Goal: Task Accomplishment & Management: Manage account settings

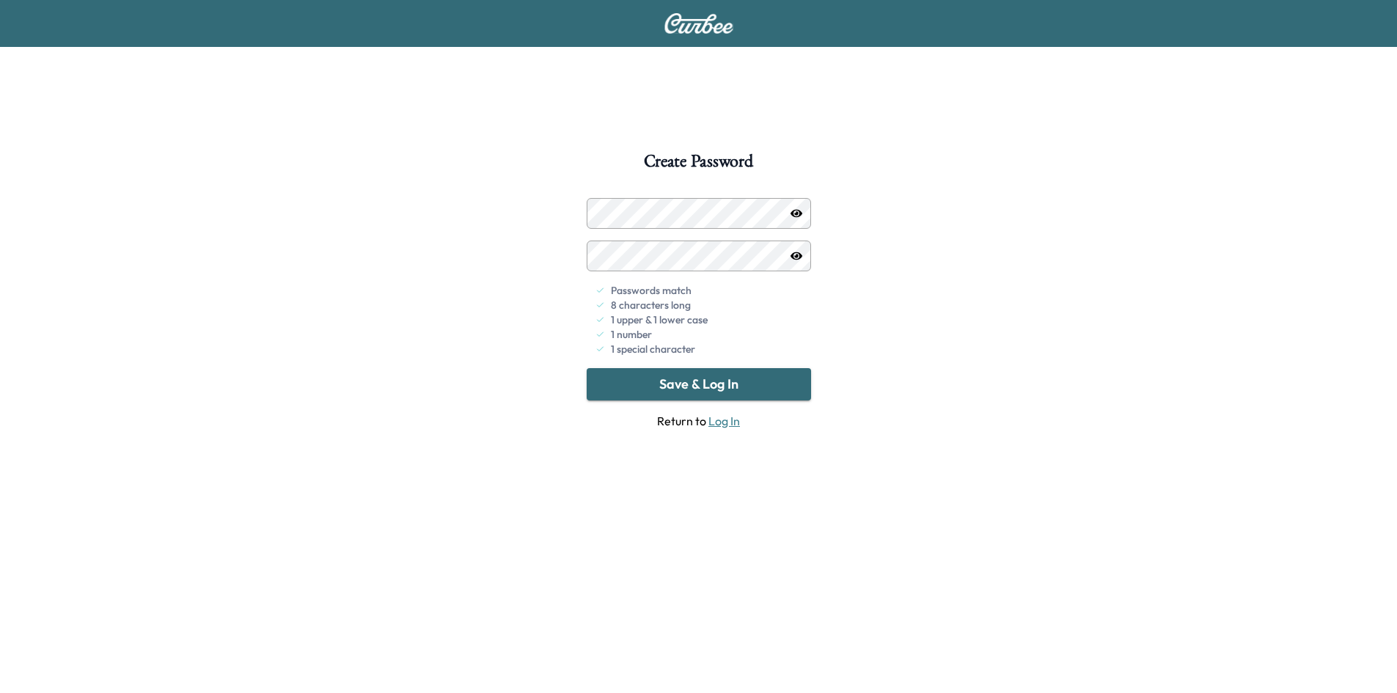
click at [738, 378] on button "Save & Log In" at bounding box center [699, 384] width 224 height 32
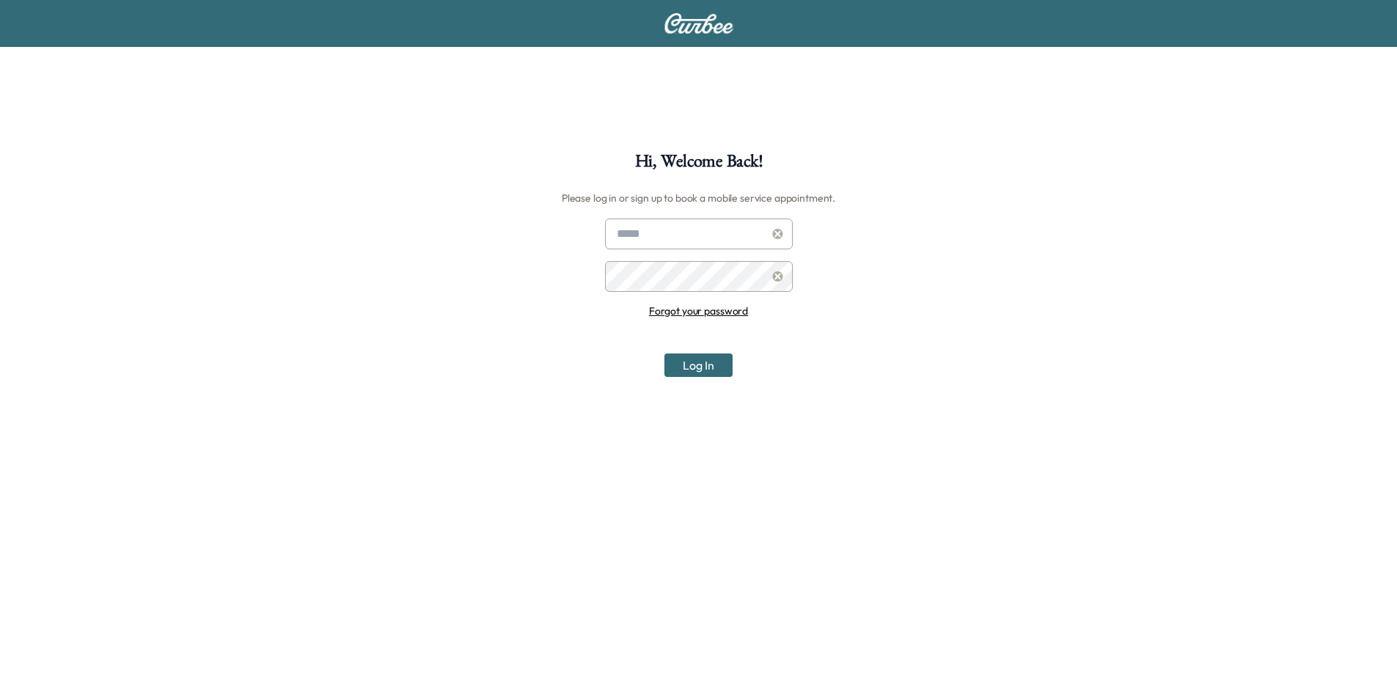
click at [700, 232] on input "text" at bounding box center [699, 234] width 188 height 31
type input "*"
type input "**********"
click at [664, 353] on button "Log In" at bounding box center [698, 364] width 68 height 23
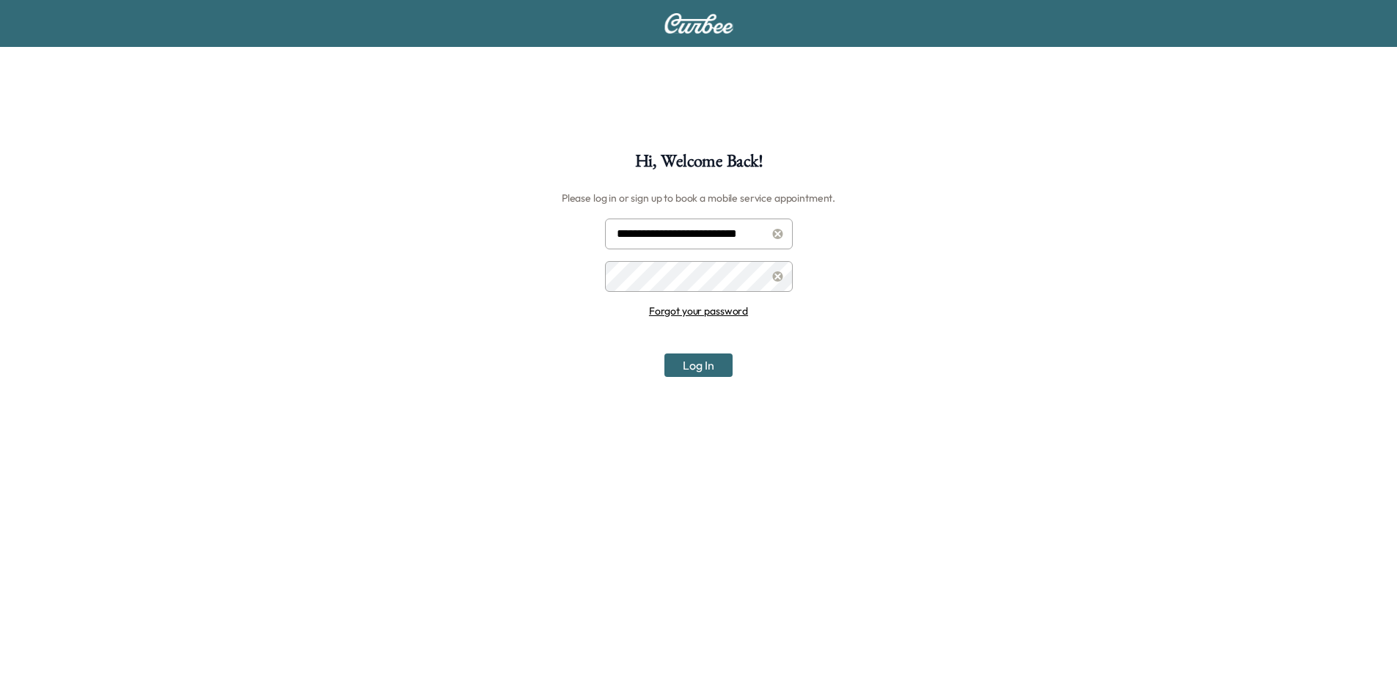
click at [482, 277] on div "**********" at bounding box center [698, 499] width 1397 height 693
click at [664, 353] on button "Log In" at bounding box center [698, 364] width 68 height 23
click at [533, 284] on div "**********" at bounding box center [698, 499] width 1397 height 693
click at [664, 353] on button "Log In" at bounding box center [698, 364] width 68 height 23
click at [712, 306] on link "Forgot your password" at bounding box center [698, 310] width 99 height 13
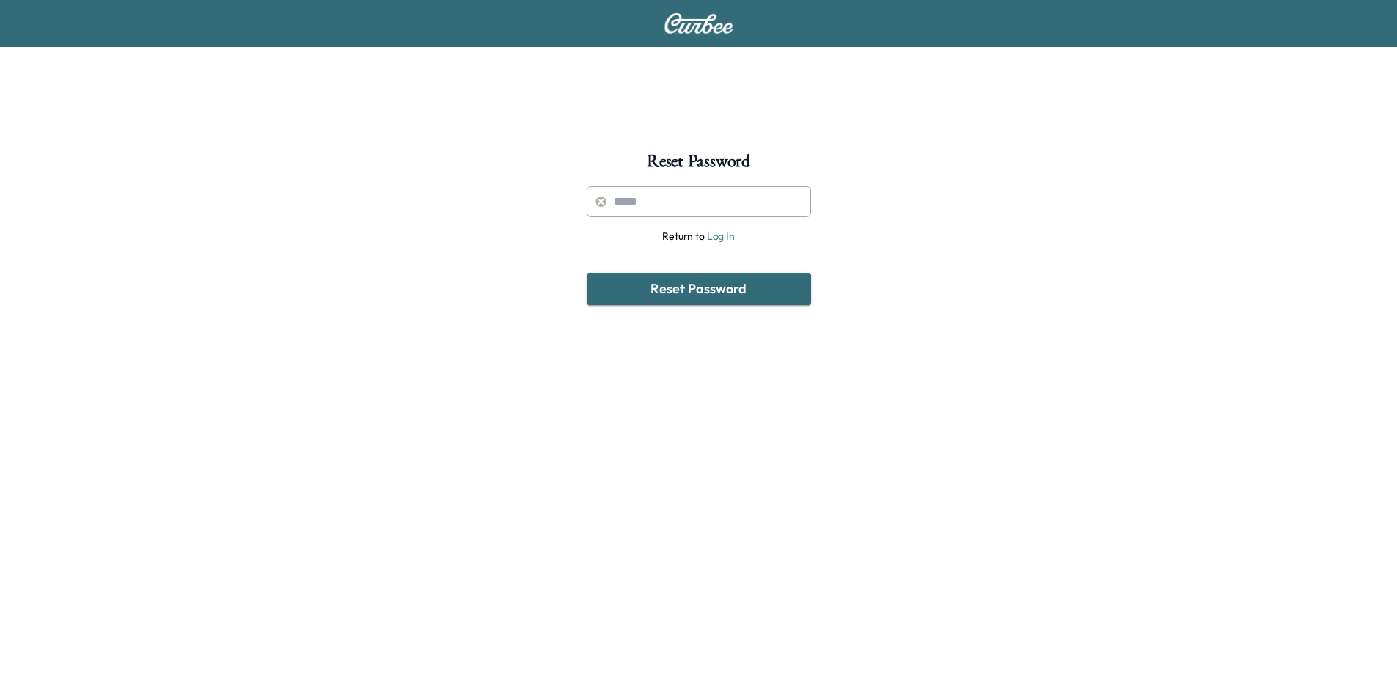
click at [740, 187] on div "Reset Password Return to Log In Reset Password" at bounding box center [698, 499] width 1397 height 693
click at [728, 212] on input "text" at bounding box center [699, 201] width 224 height 31
type input "**********"
click at [700, 286] on button "Reset Password" at bounding box center [699, 289] width 224 height 32
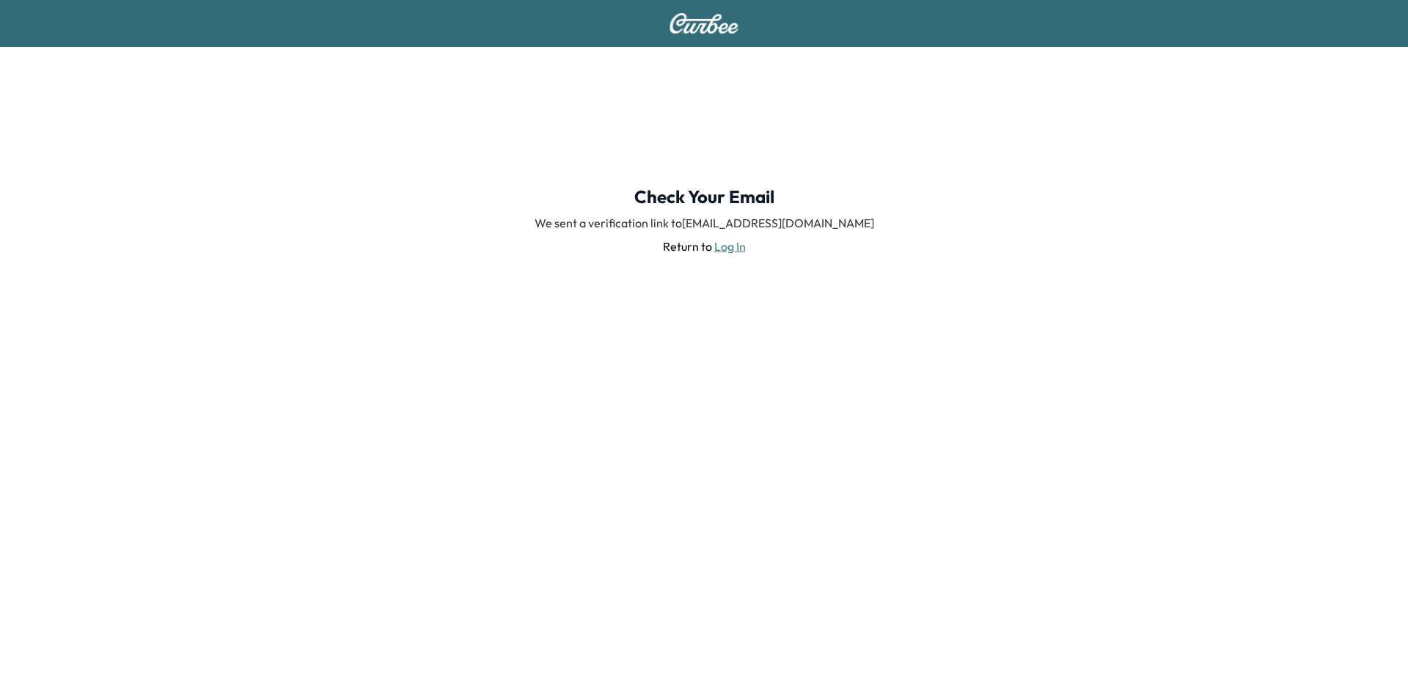
click at [733, 243] on link "Log In" at bounding box center [730, 246] width 32 height 15
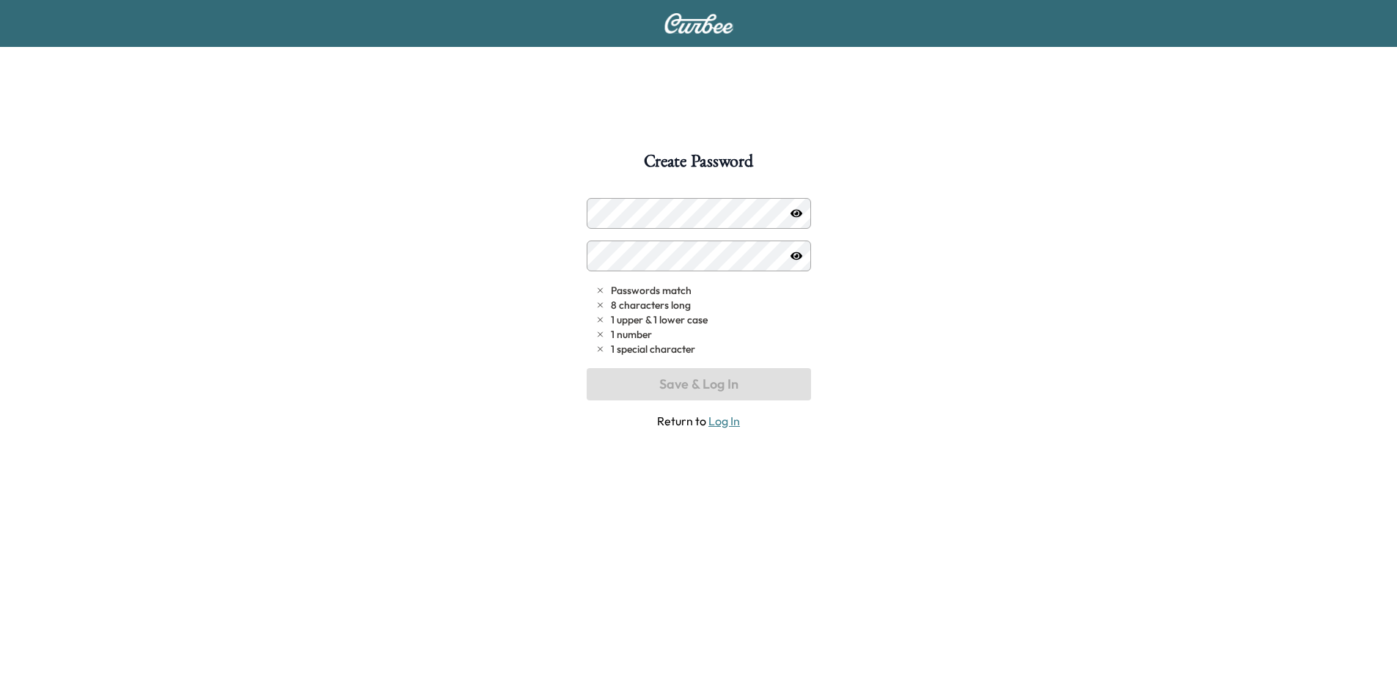
click at [795, 216] on icon "button" at bounding box center [796, 214] width 12 height 12
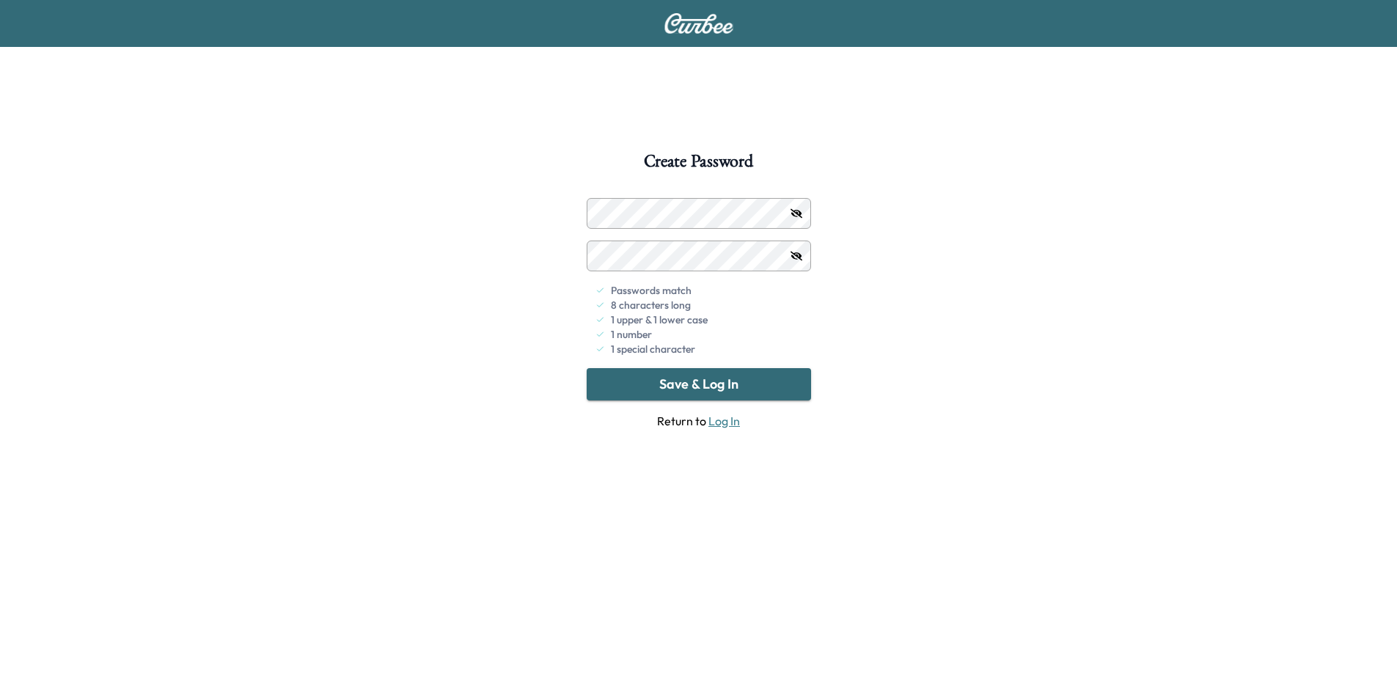
click at [715, 380] on button "Save & Log In" at bounding box center [699, 384] width 224 height 32
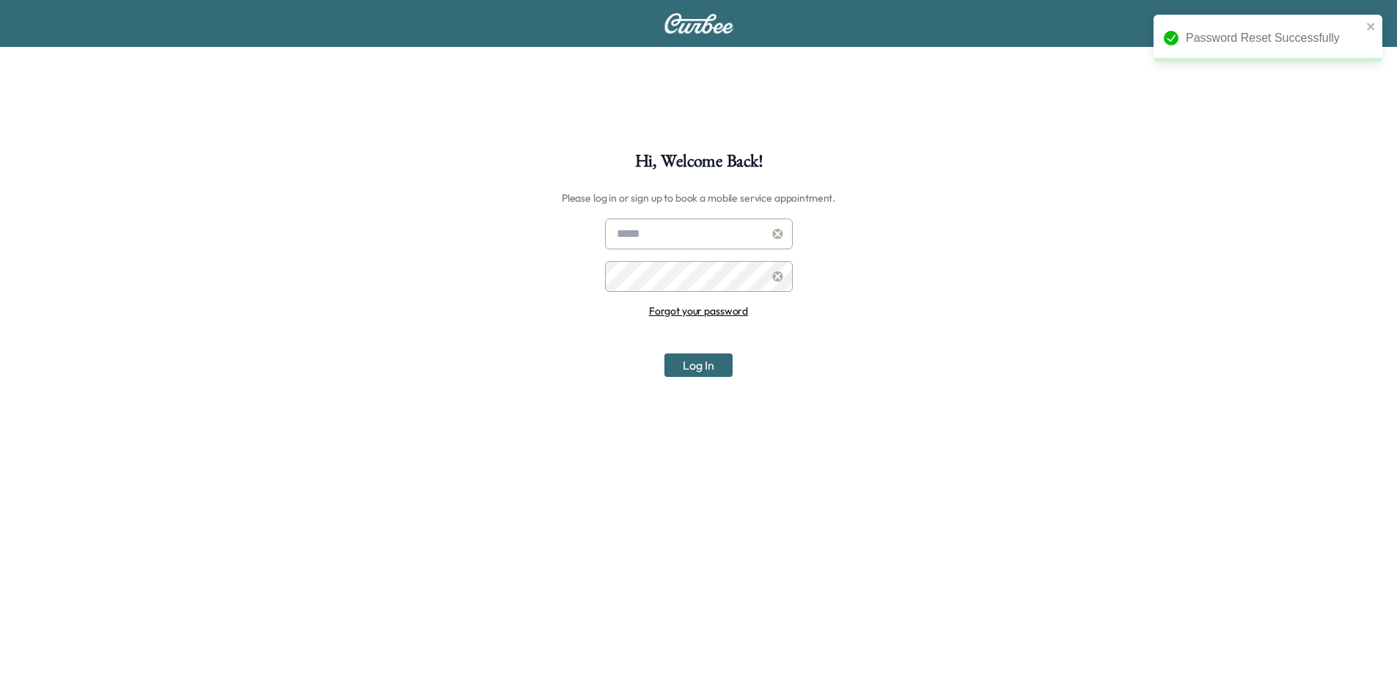
click at [730, 235] on input "text" at bounding box center [699, 234] width 188 height 31
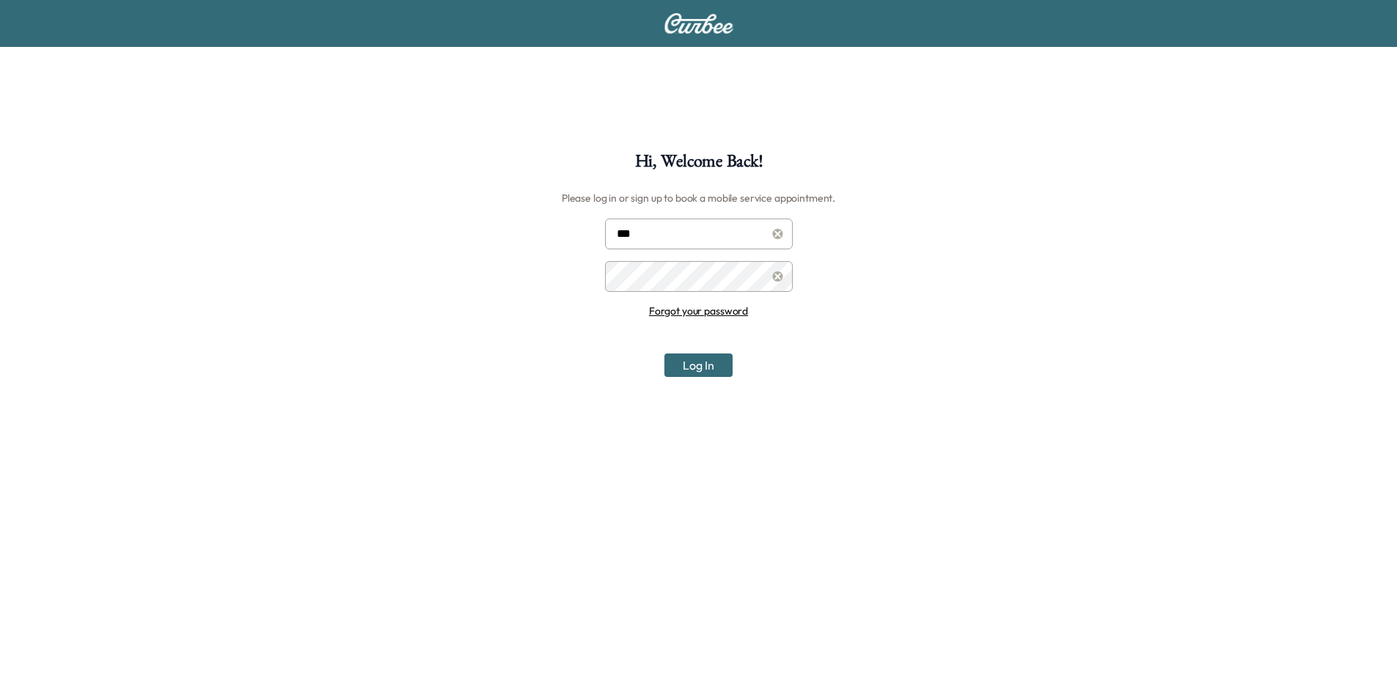
type input "**********"
click at [664, 353] on button "Log In" at bounding box center [698, 364] width 68 height 23
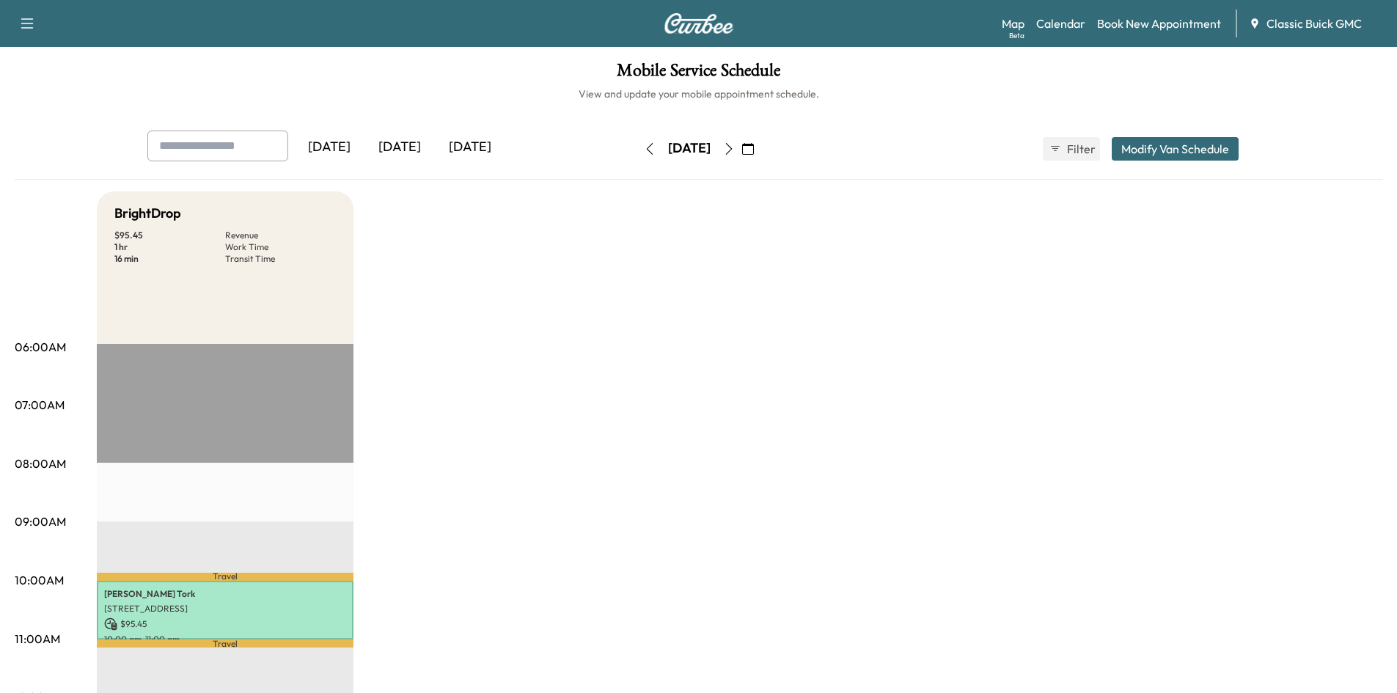
click at [485, 140] on div "[DATE]" at bounding box center [470, 148] width 70 height 34
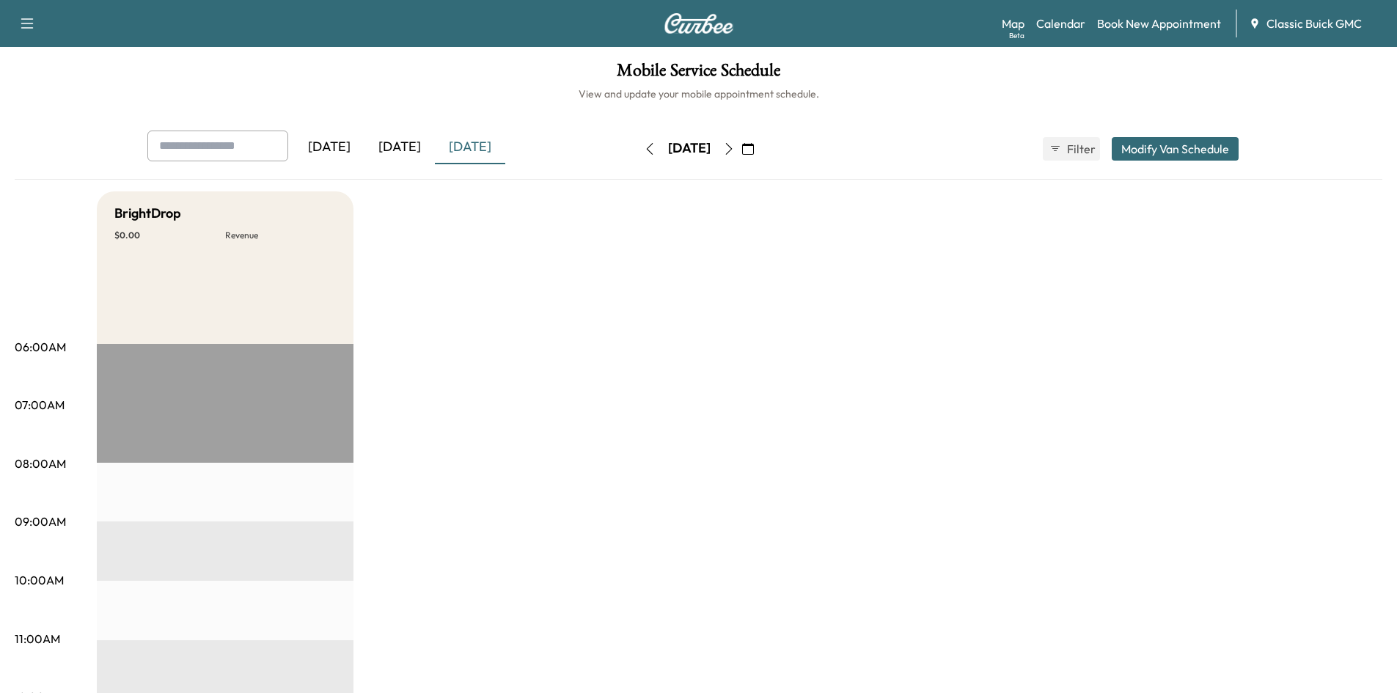
click at [405, 156] on div "[DATE]" at bounding box center [399, 148] width 70 height 34
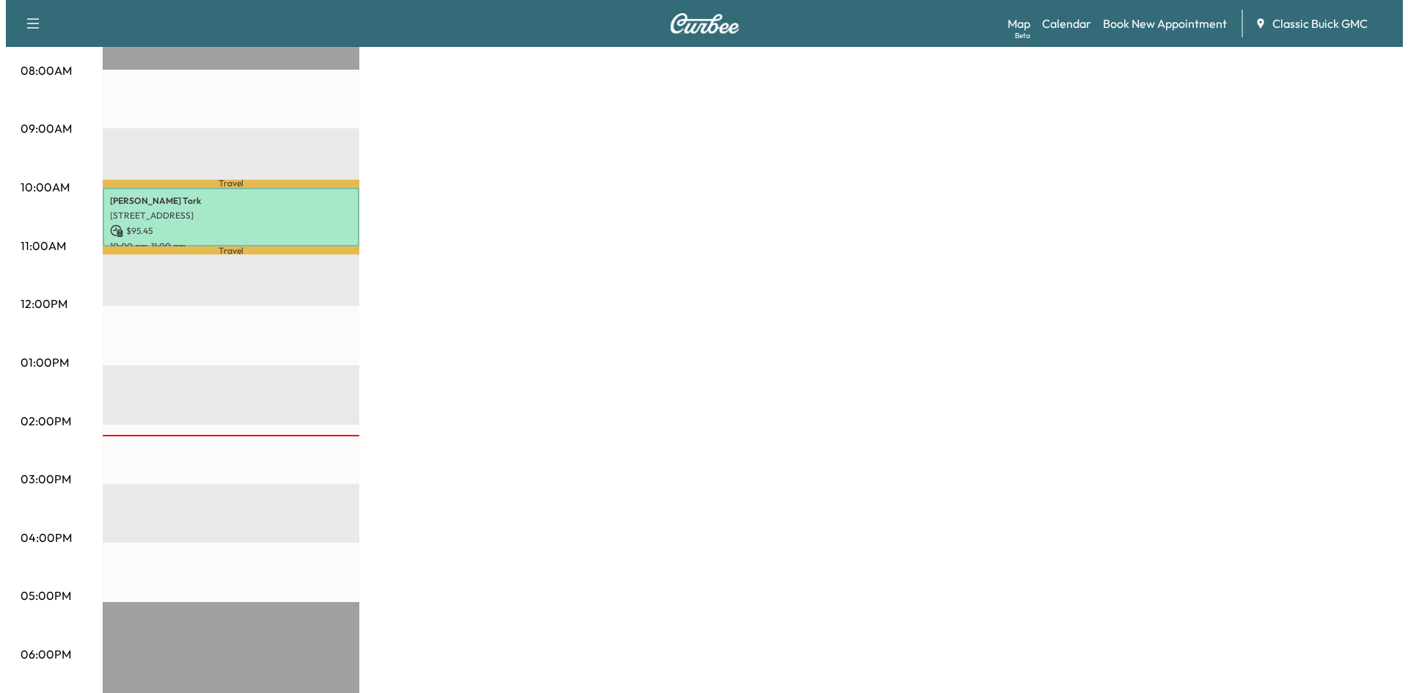
scroll to position [367, 0]
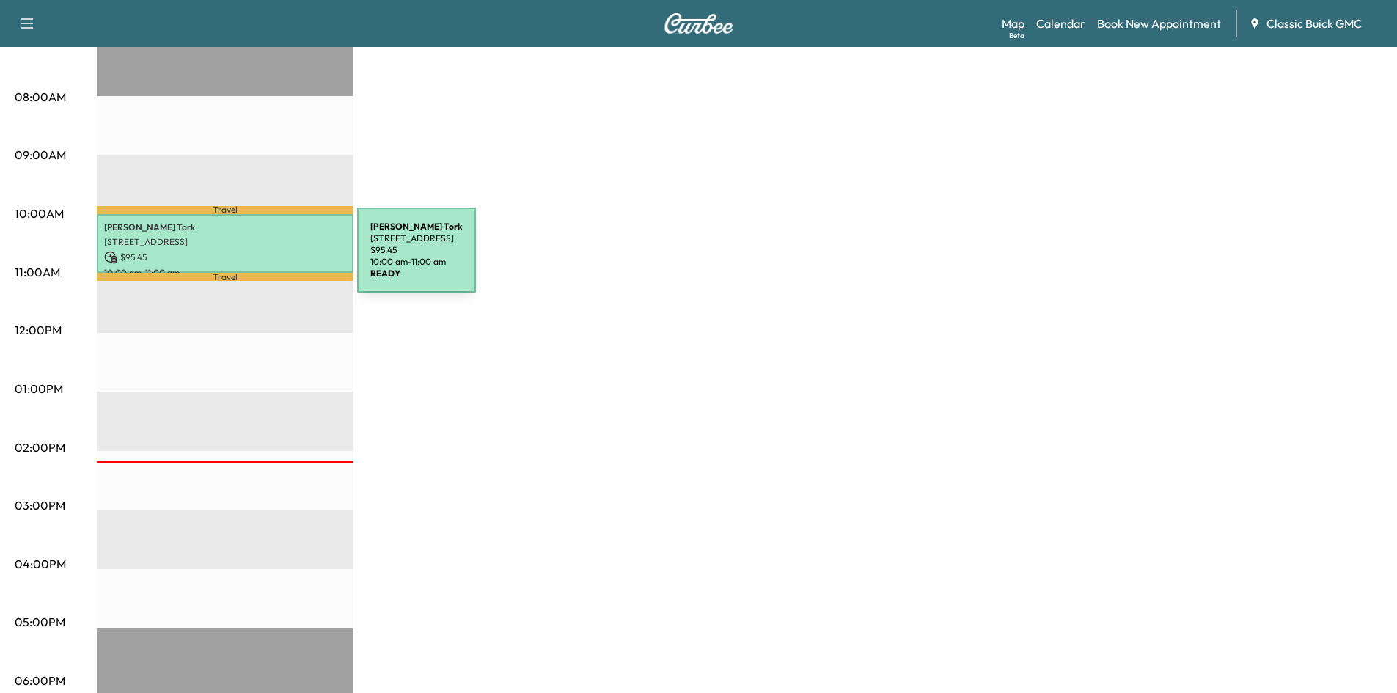
click at [247, 259] on p "$ 95.45" at bounding box center [225, 257] width 242 height 13
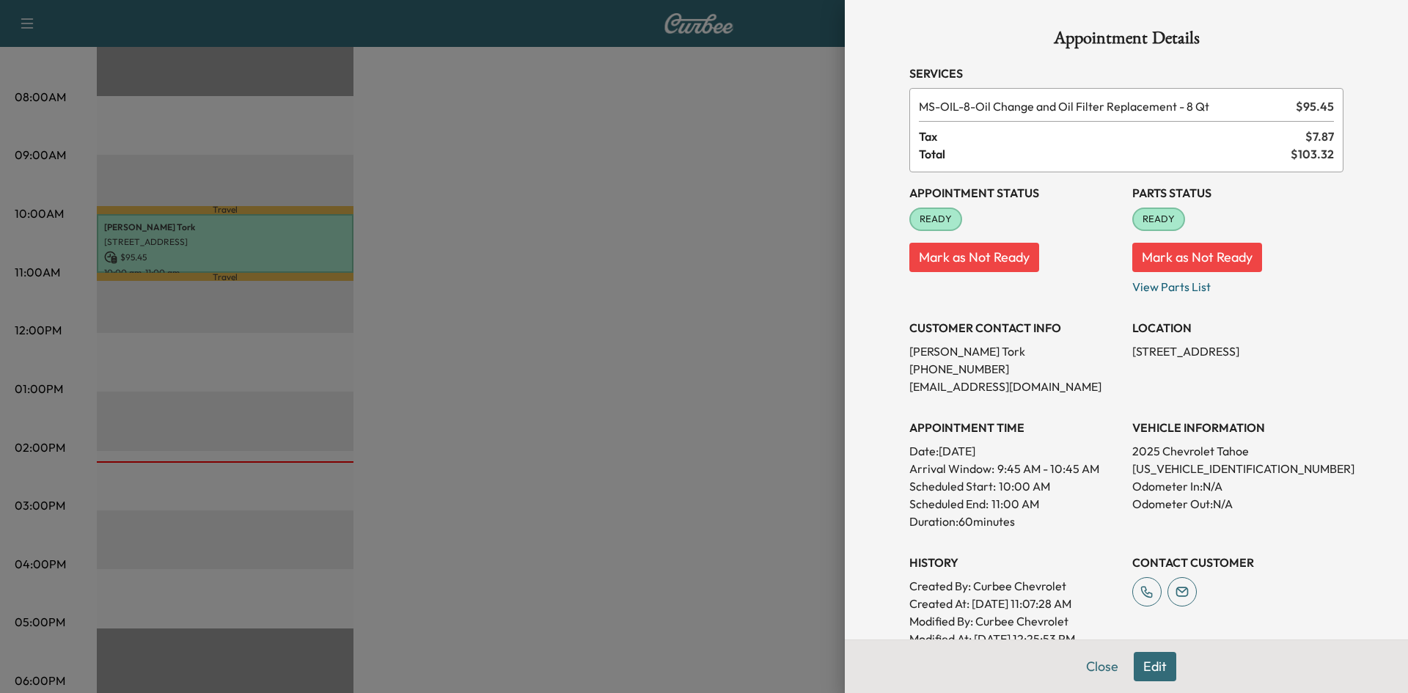
click at [961, 265] on button "Mark as Not Ready" at bounding box center [974, 257] width 130 height 29
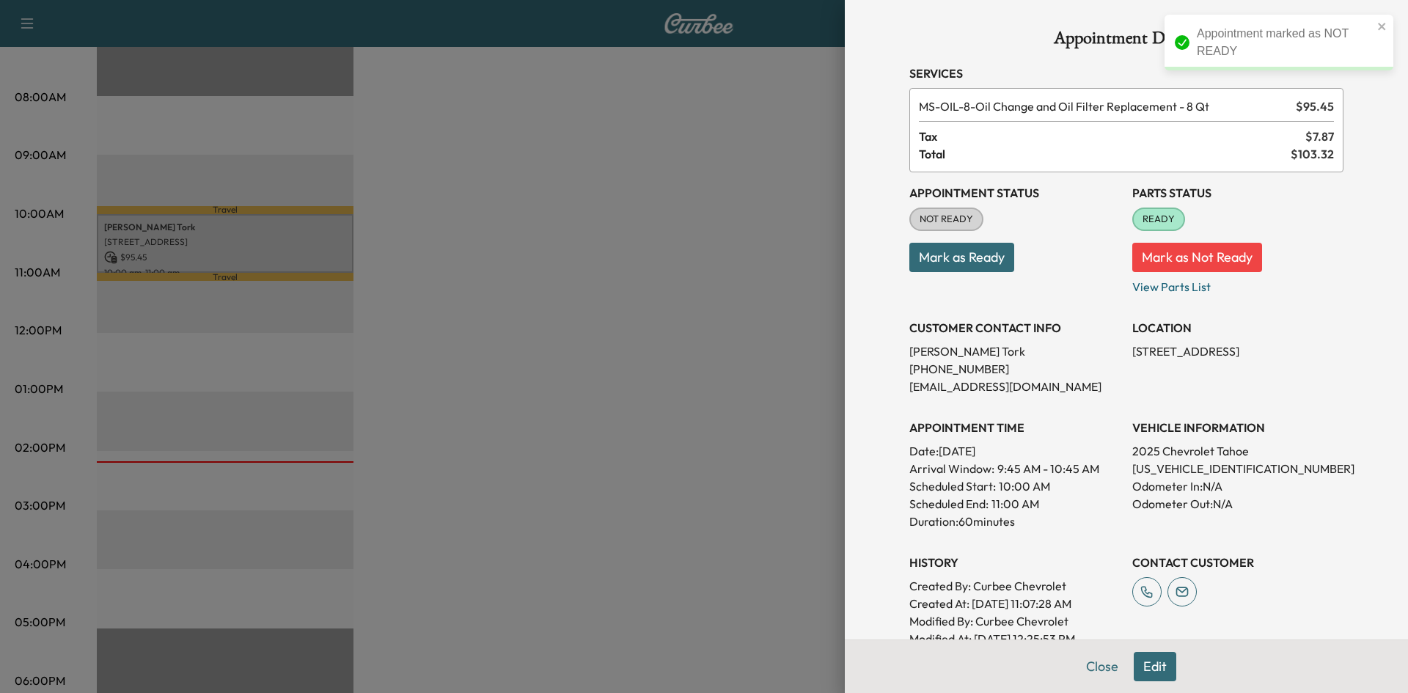
click at [1157, 262] on button "Mark as Not Ready" at bounding box center [1197, 257] width 130 height 29
click at [658, 270] on div at bounding box center [704, 346] width 1408 height 693
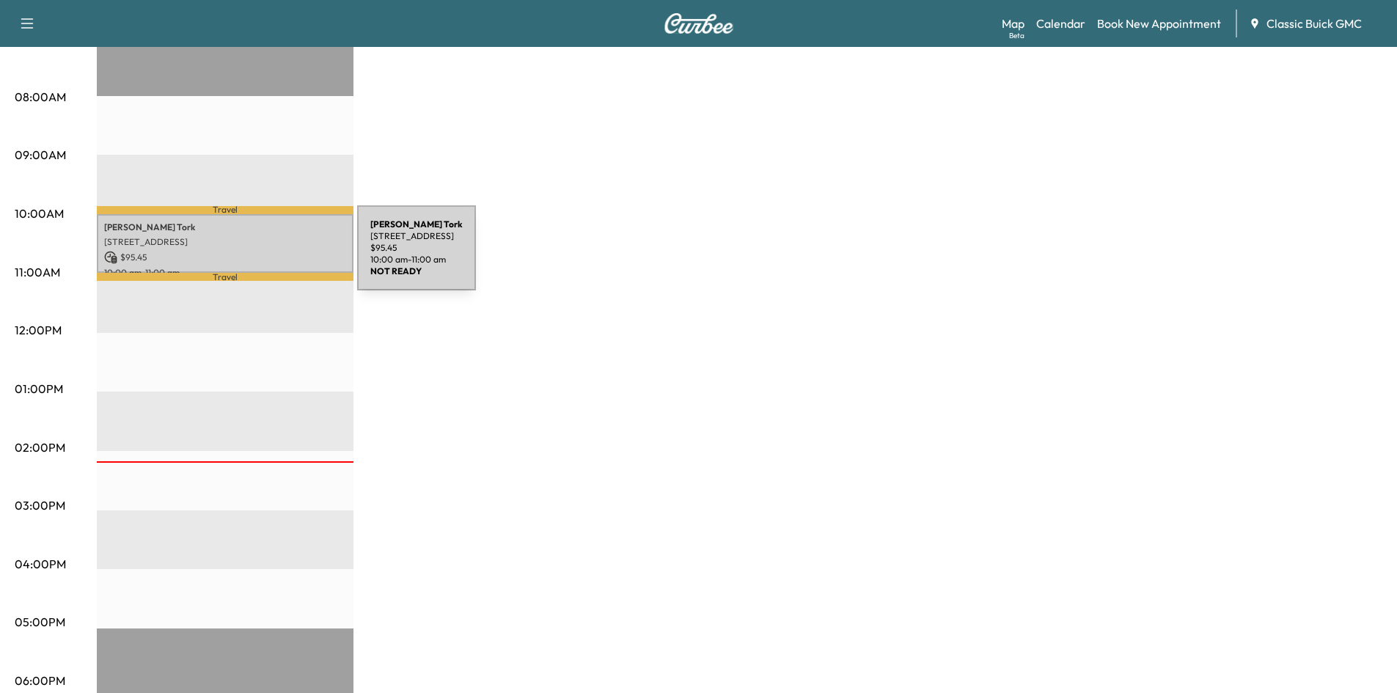
click at [247, 257] on p "$ 95.45" at bounding box center [225, 257] width 242 height 13
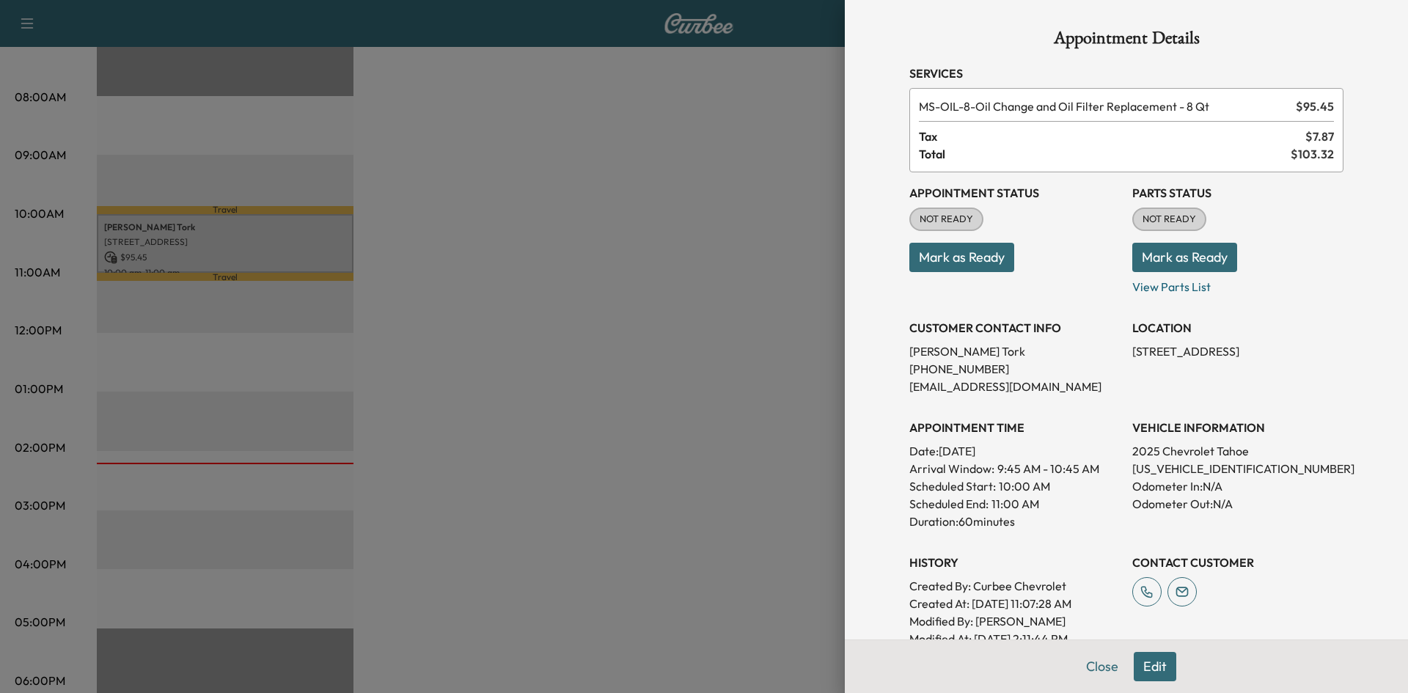
click at [989, 263] on button "Mark as Ready" at bounding box center [961, 257] width 105 height 29
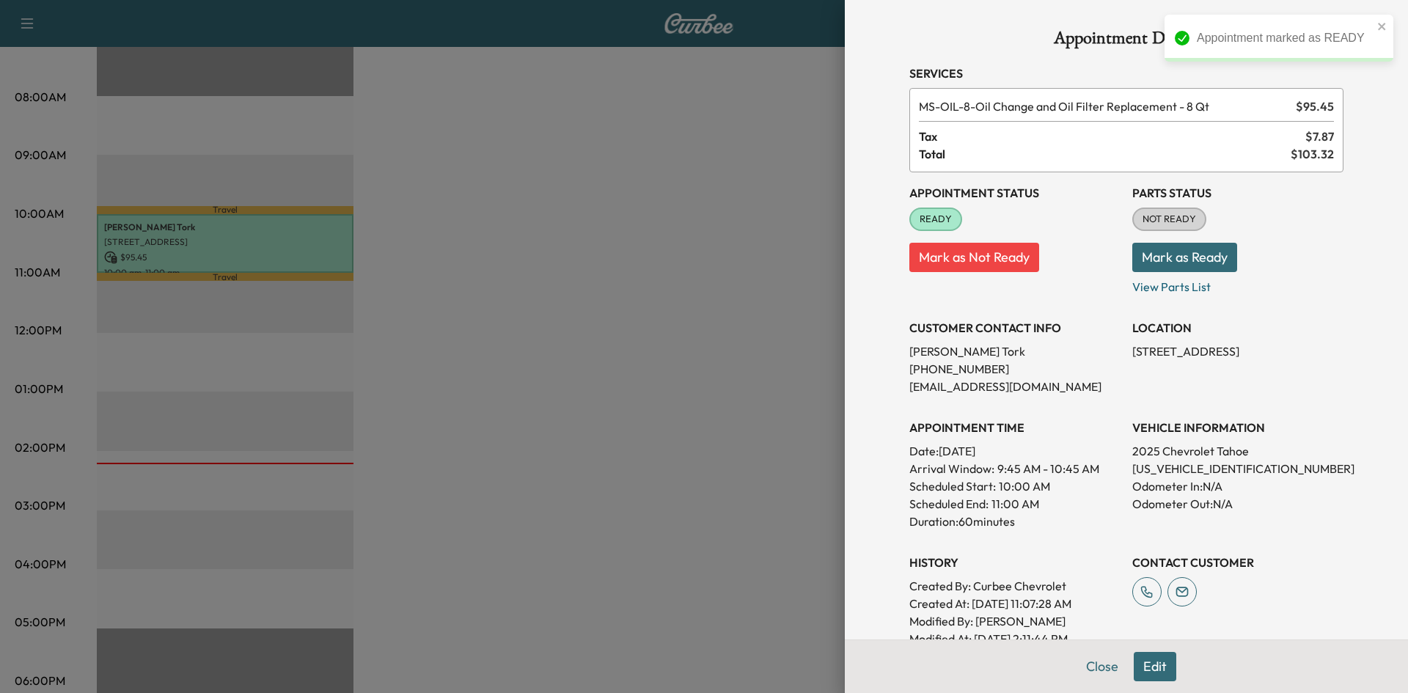
click at [1134, 666] on button "Edit" at bounding box center [1155, 666] width 43 height 29
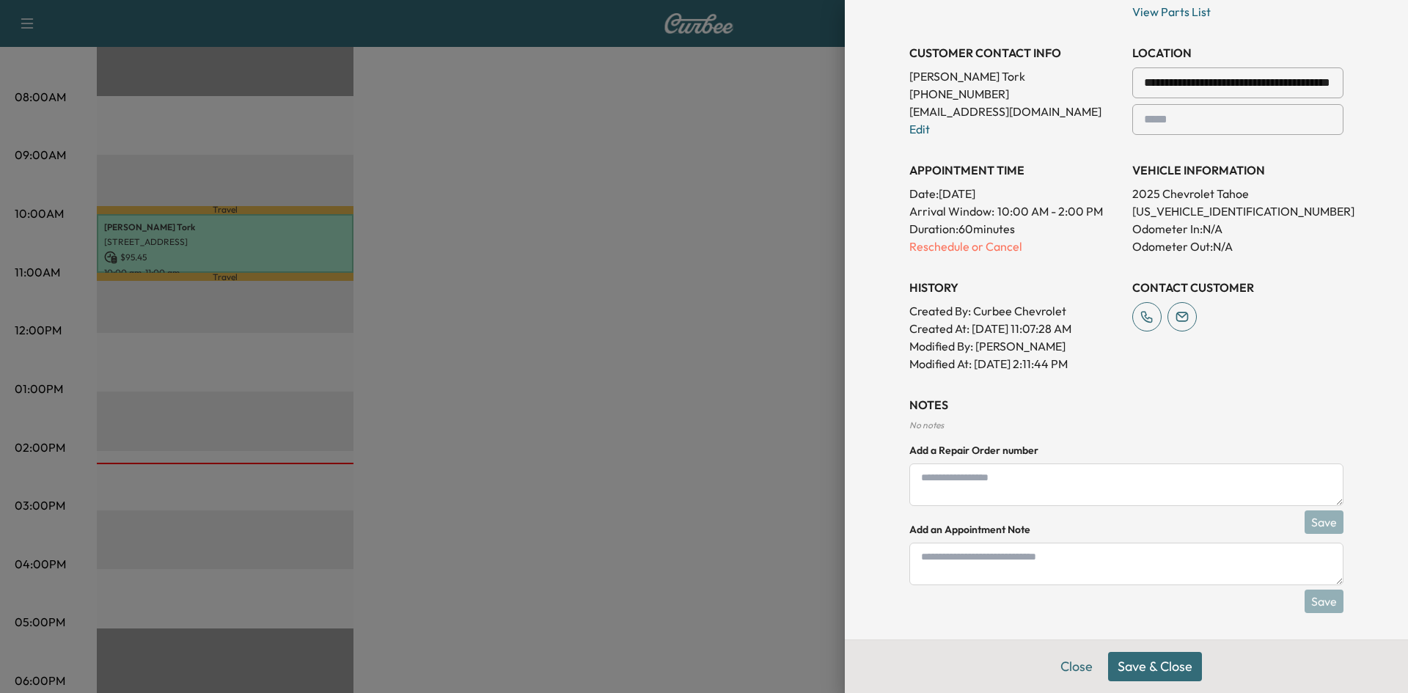
scroll to position [309, 0]
click at [1017, 479] on textarea at bounding box center [1126, 481] width 434 height 43
click at [1027, 568] on textarea at bounding box center [1126, 561] width 434 height 43
type textarea "**********"
click at [1305, 599] on button "Save" at bounding box center [1323, 598] width 39 height 23
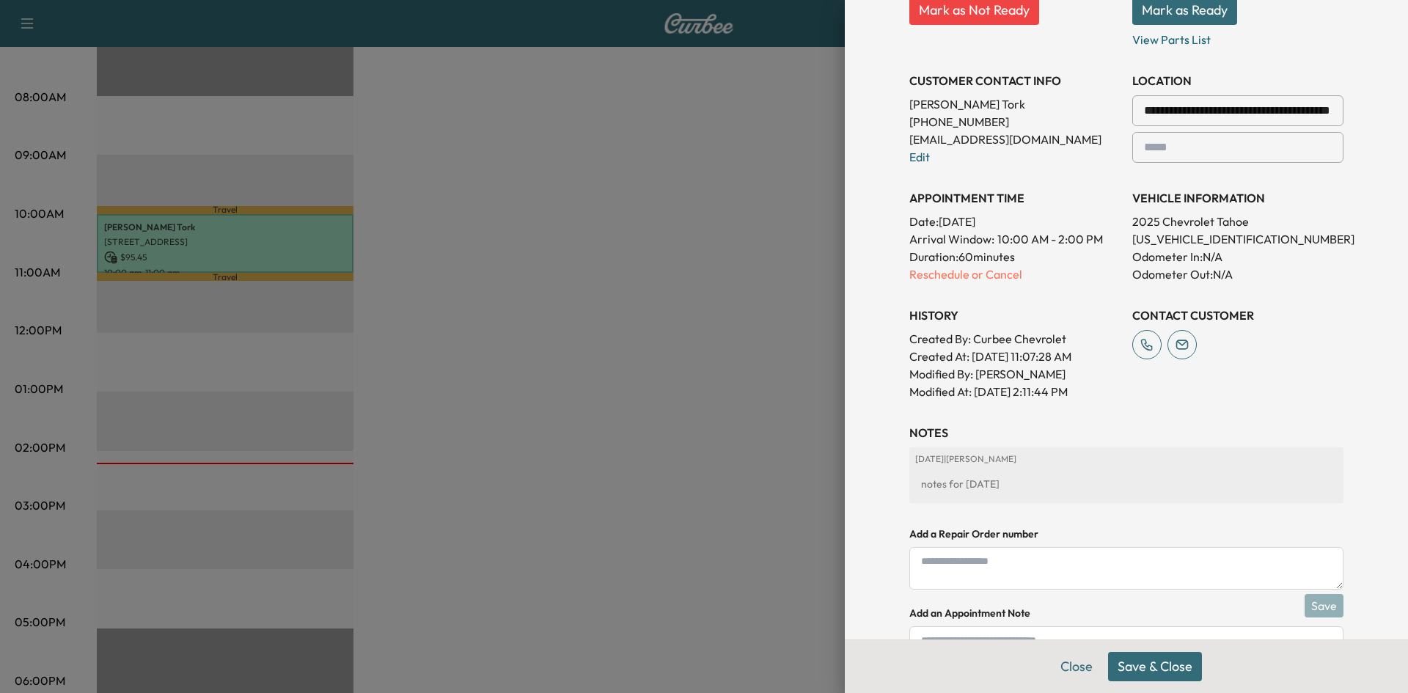
scroll to position [364, 0]
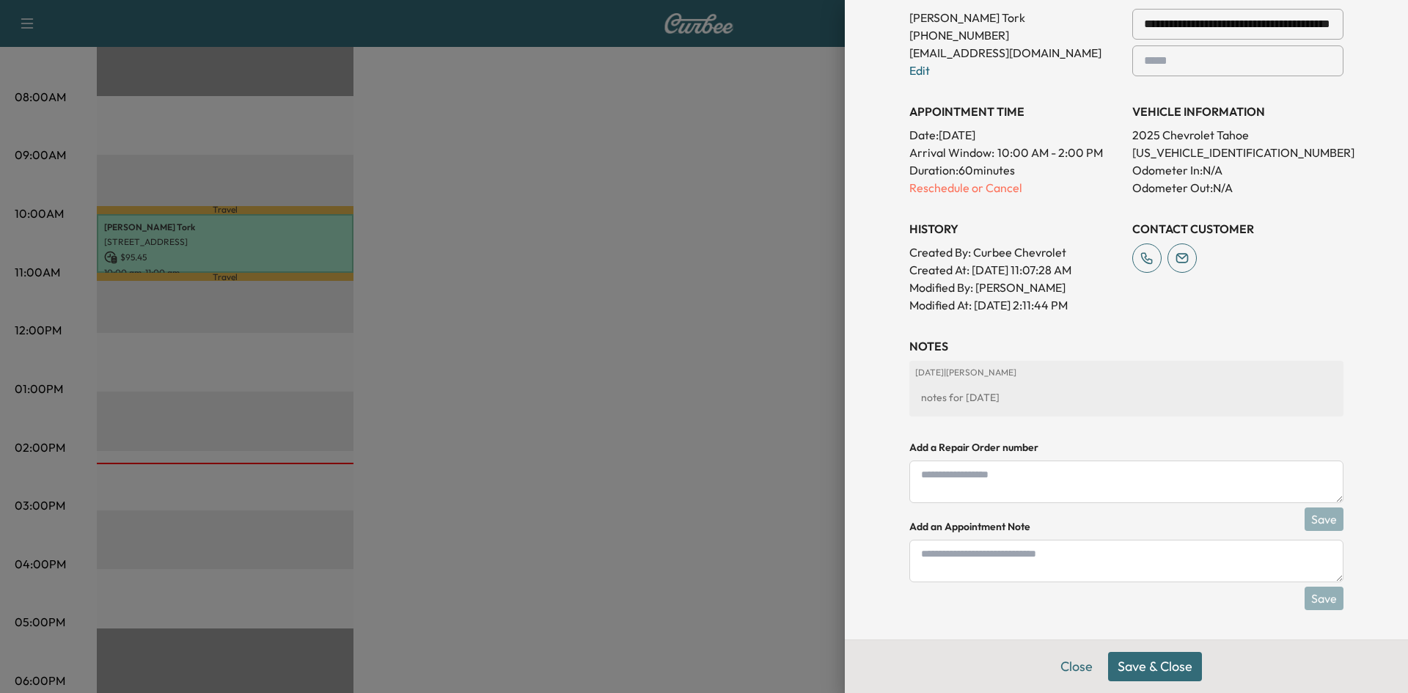
click at [1135, 668] on button "Save & Close" at bounding box center [1155, 666] width 94 height 29
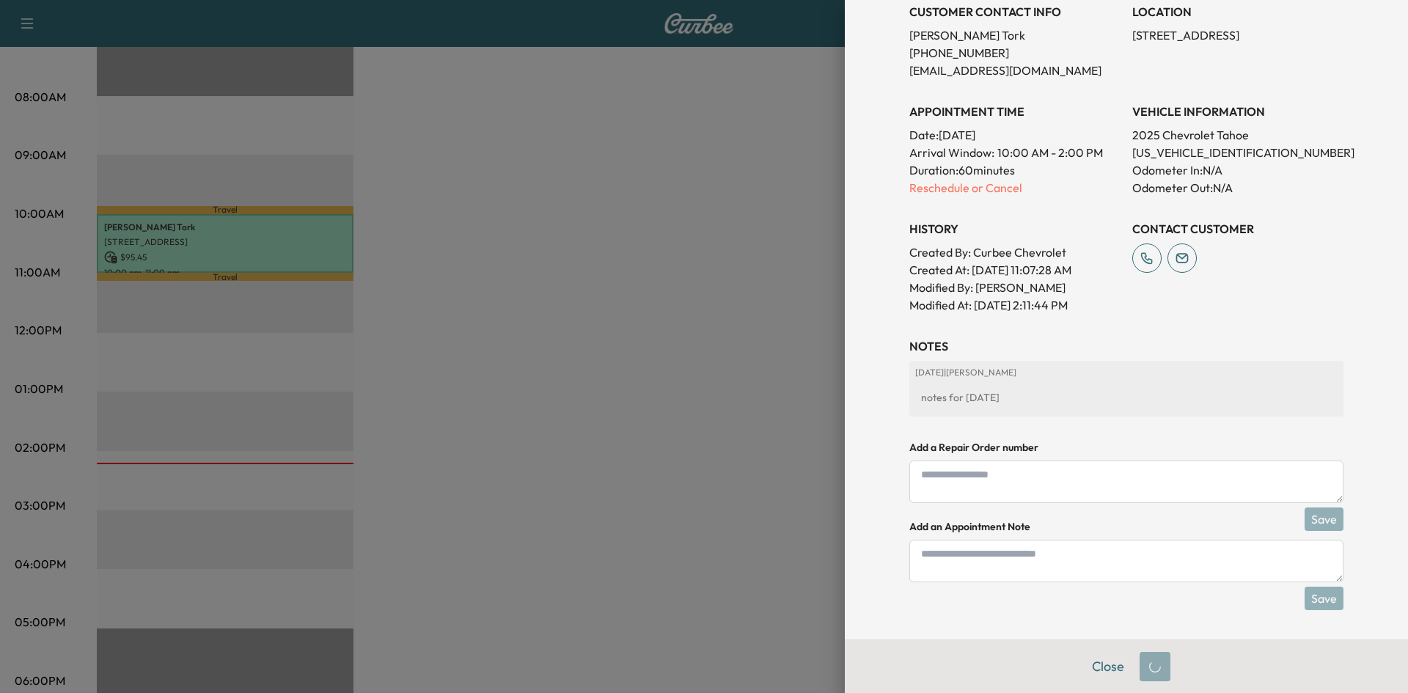
scroll to position [316, 0]
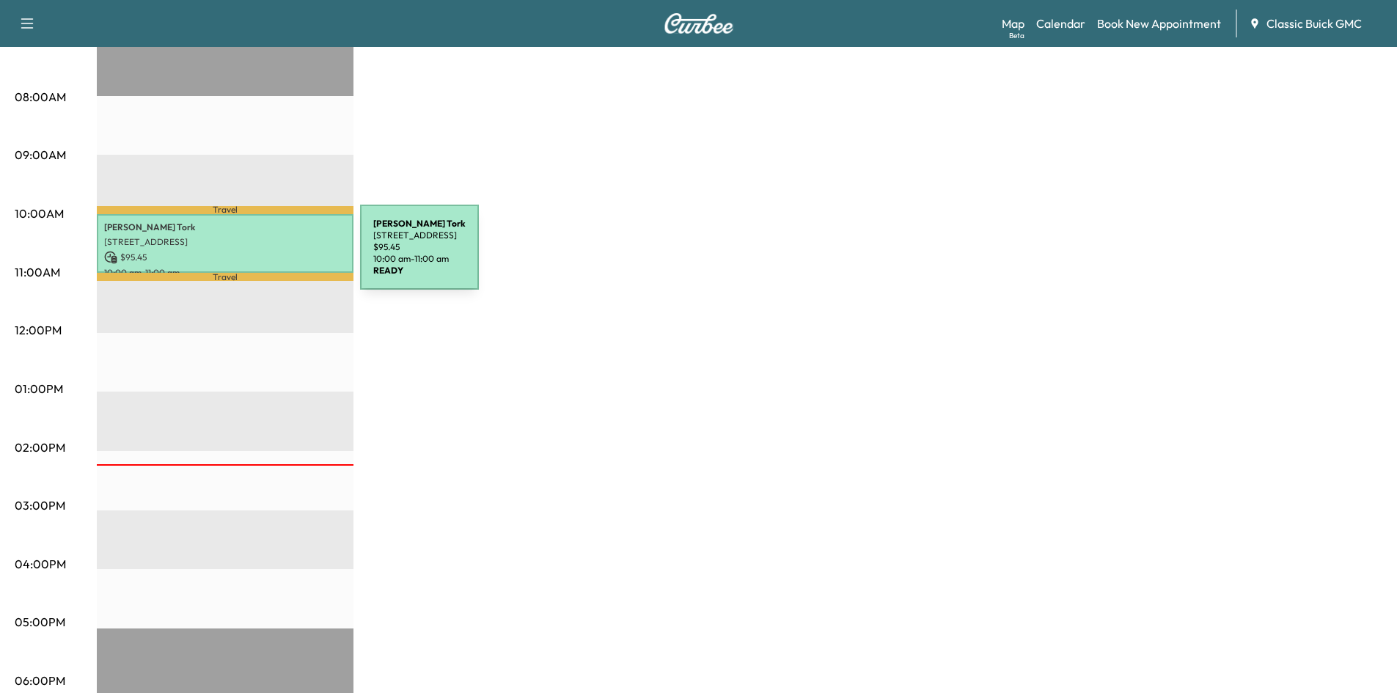
click at [250, 256] on p "$ 95.45" at bounding box center [225, 257] width 242 height 13
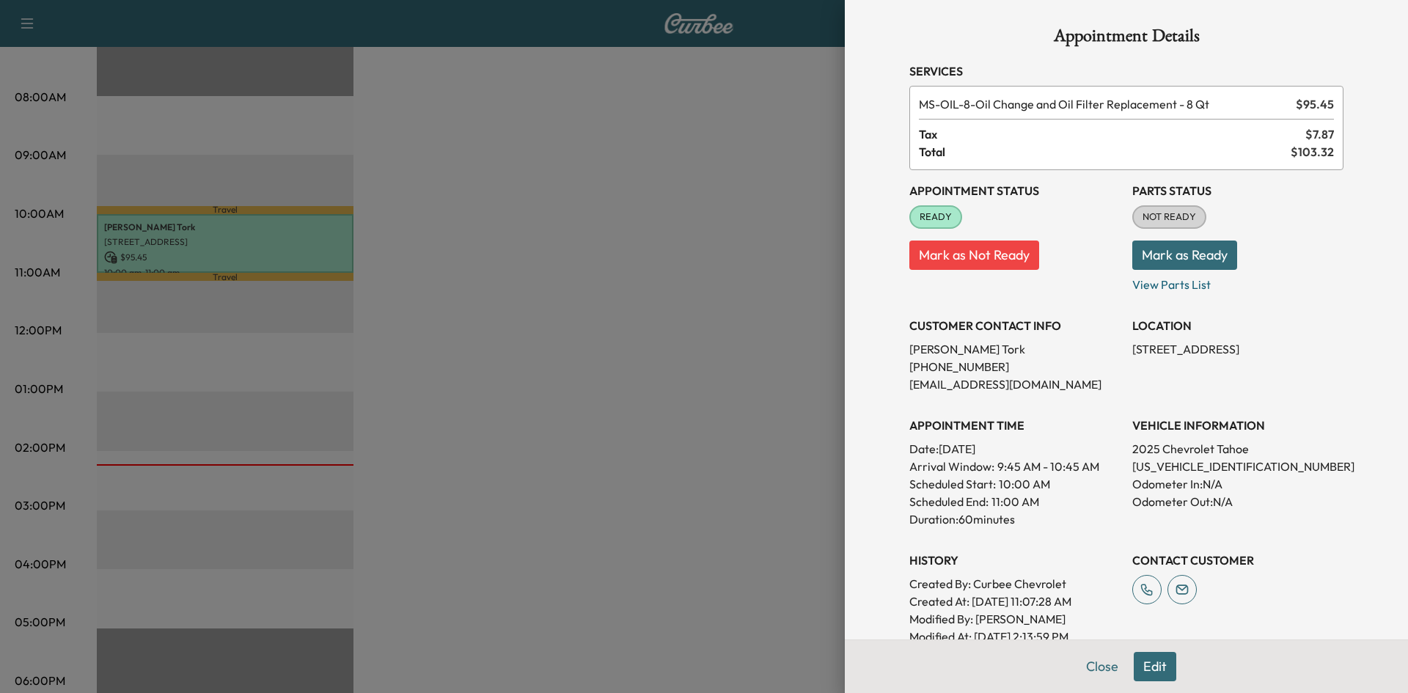
scroll to position [0, 0]
click at [1139, 670] on button "Edit" at bounding box center [1155, 666] width 43 height 29
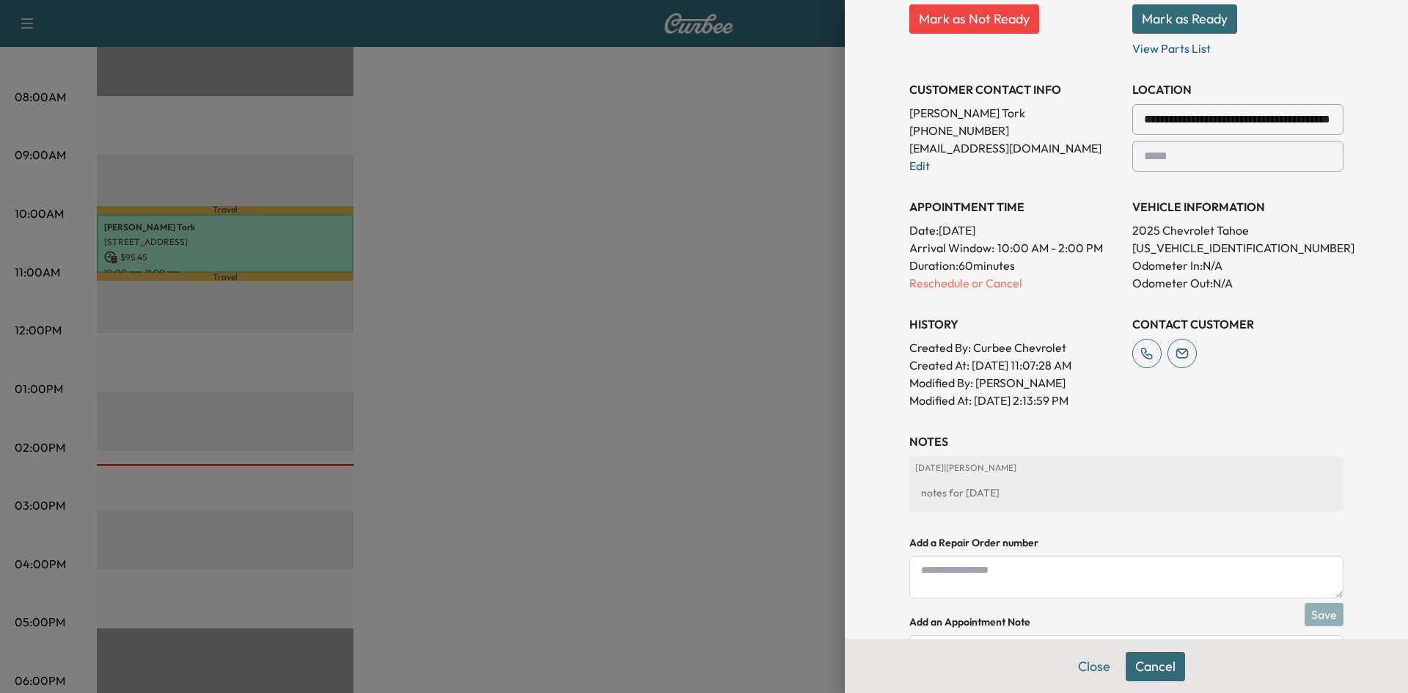
scroll to position [364, 0]
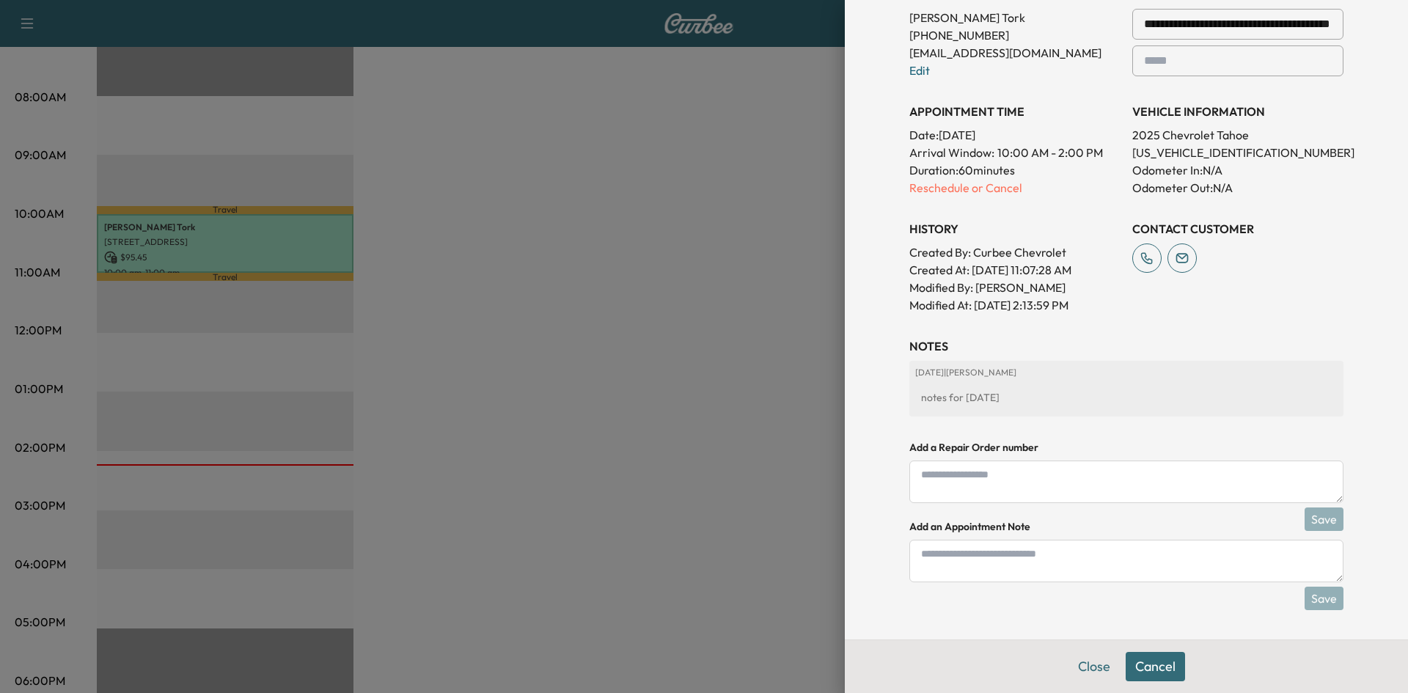
click at [956, 401] on div "notes for today" at bounding box center [1126, 397] width 422 height 26
click at [1002, 398] on div "notes for today" at bounding box center [1126, 397] width 422 height 26
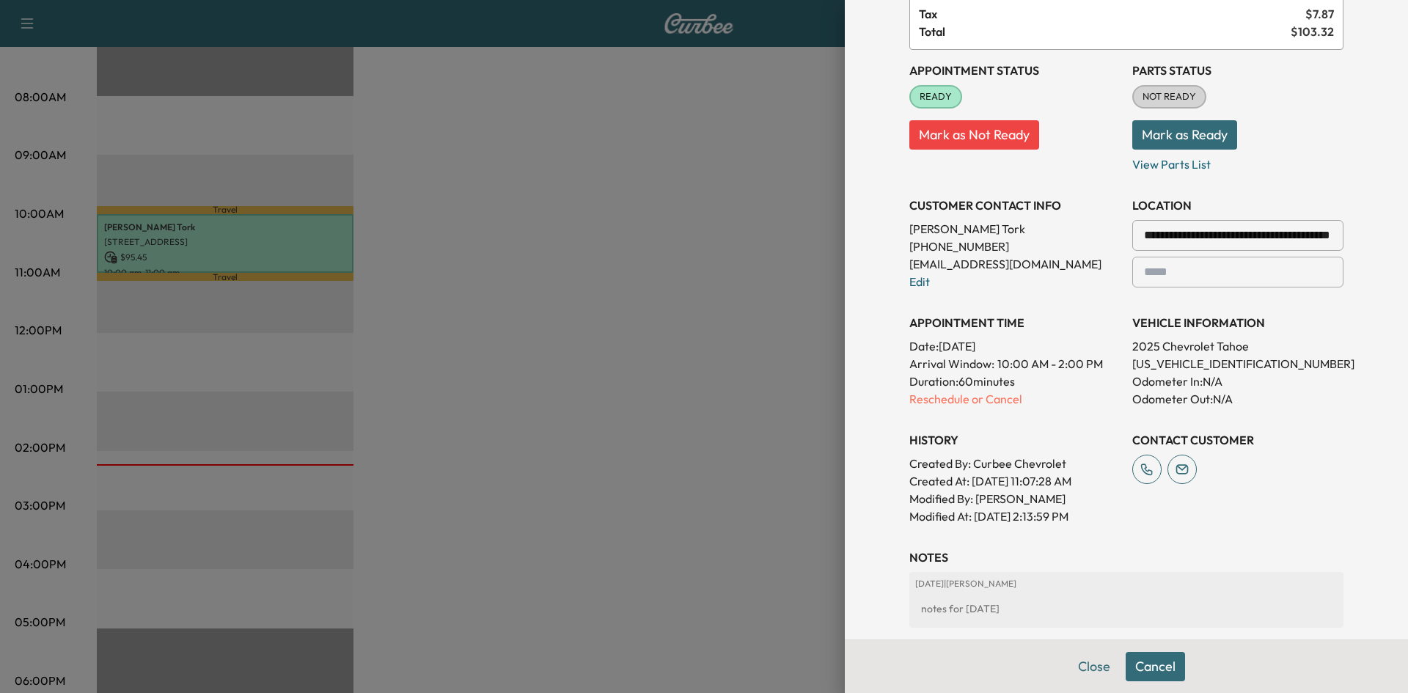
scroll to position [0, 0]
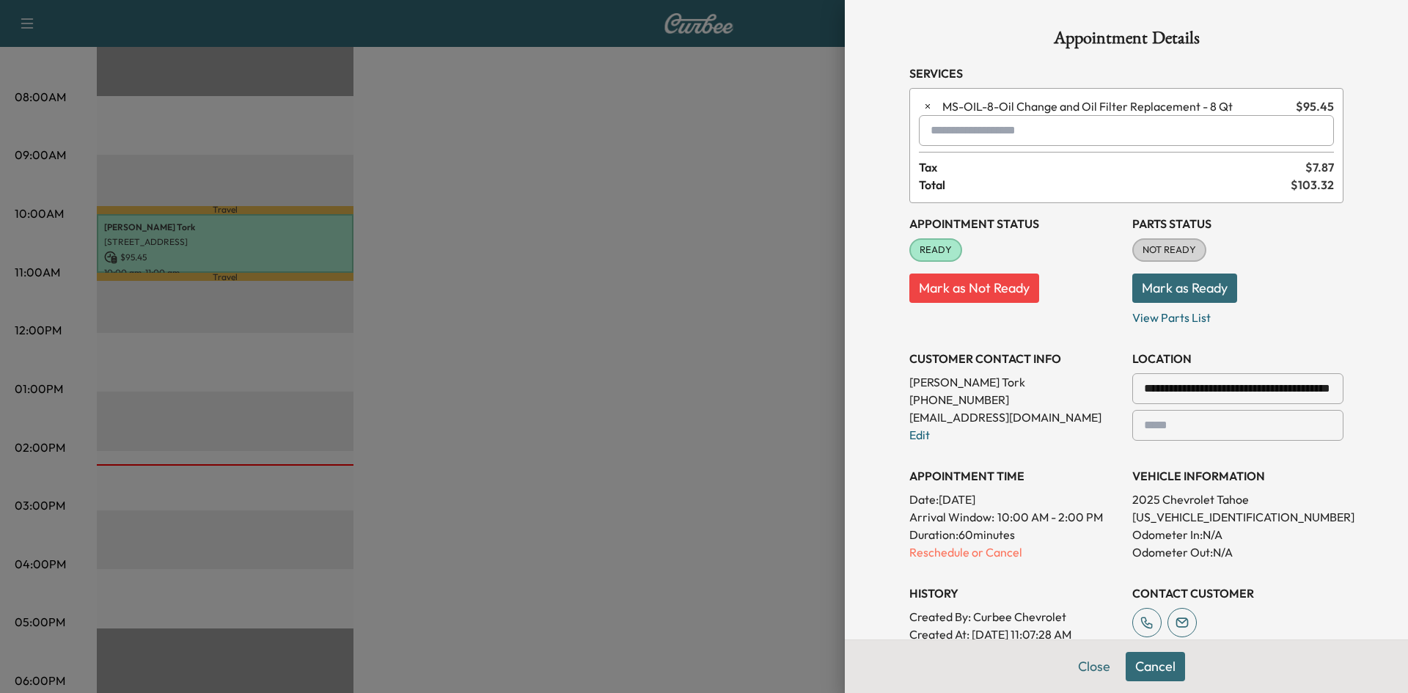
click at [937, 254] on span "READY" at bounding box center [936, 250] width 50 height 15
click at [947, 293] on button "Mark as Not Ready" at bounding box center [974, 287] width 130 height 29
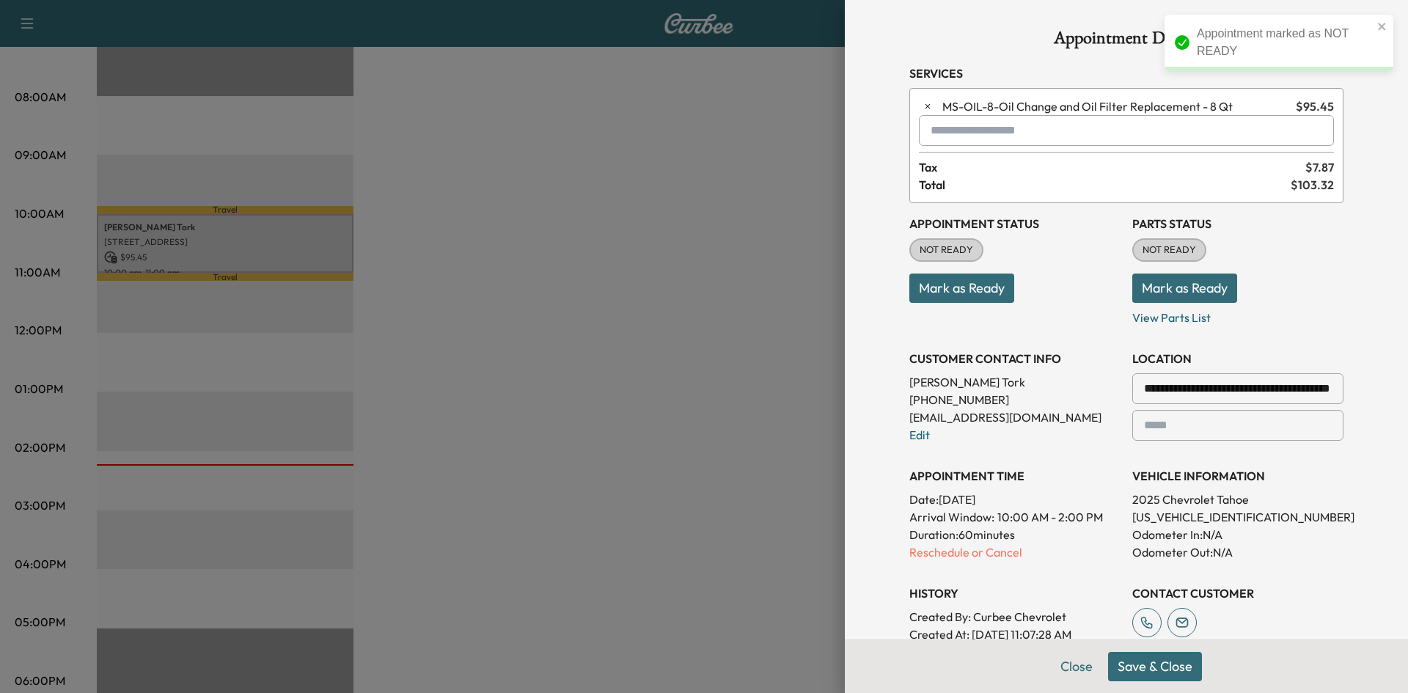
click at [947, 293] on button "Mark as Ready" at bounding box center [961, 287] width 105 height 29
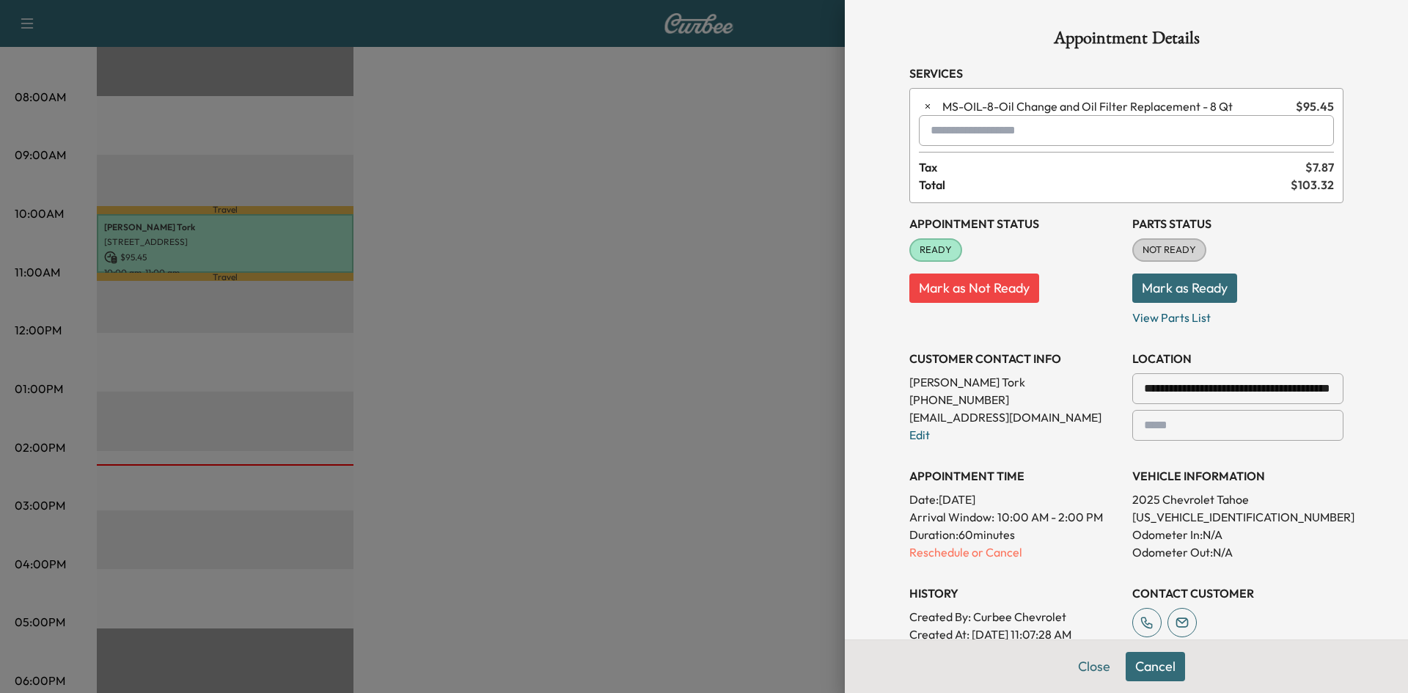
click at [766, 279] on div at bounding box center [704, 346] width 1408 height 693
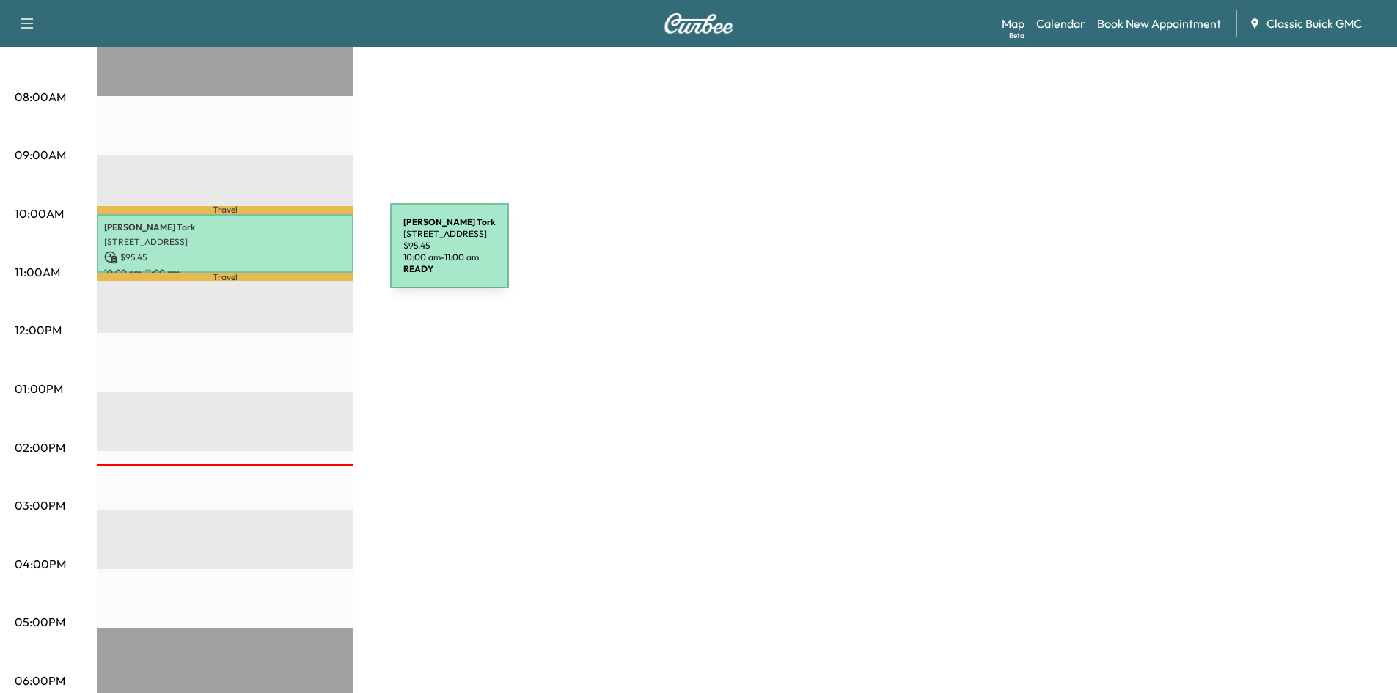
click at [280, 254] on p "$ 95.45" at bounding box center [225, 257] width 242 height 13
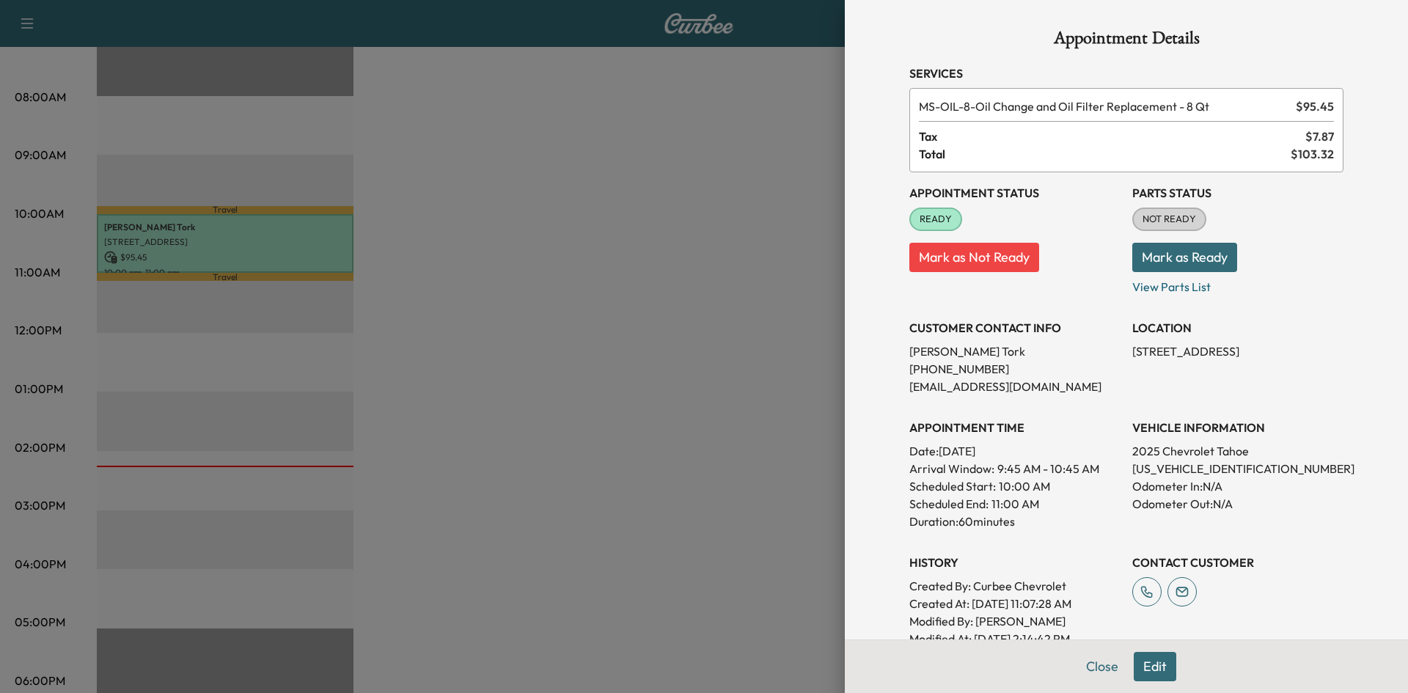
click at [962, 258] on button "Mark as Not Ready" at bounding box center [974, 257] width 130 height 29
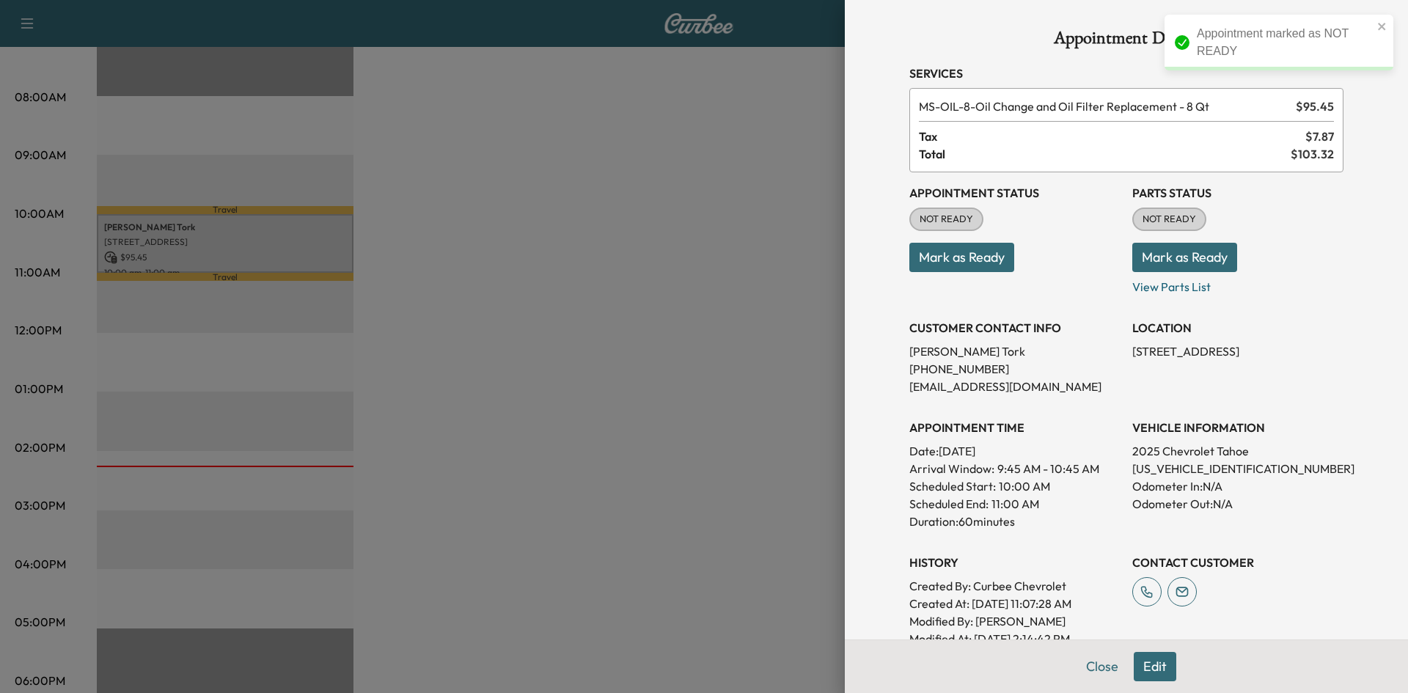
click at [537, 286] on div at bounding box center [704, 346] width 1408 height 693
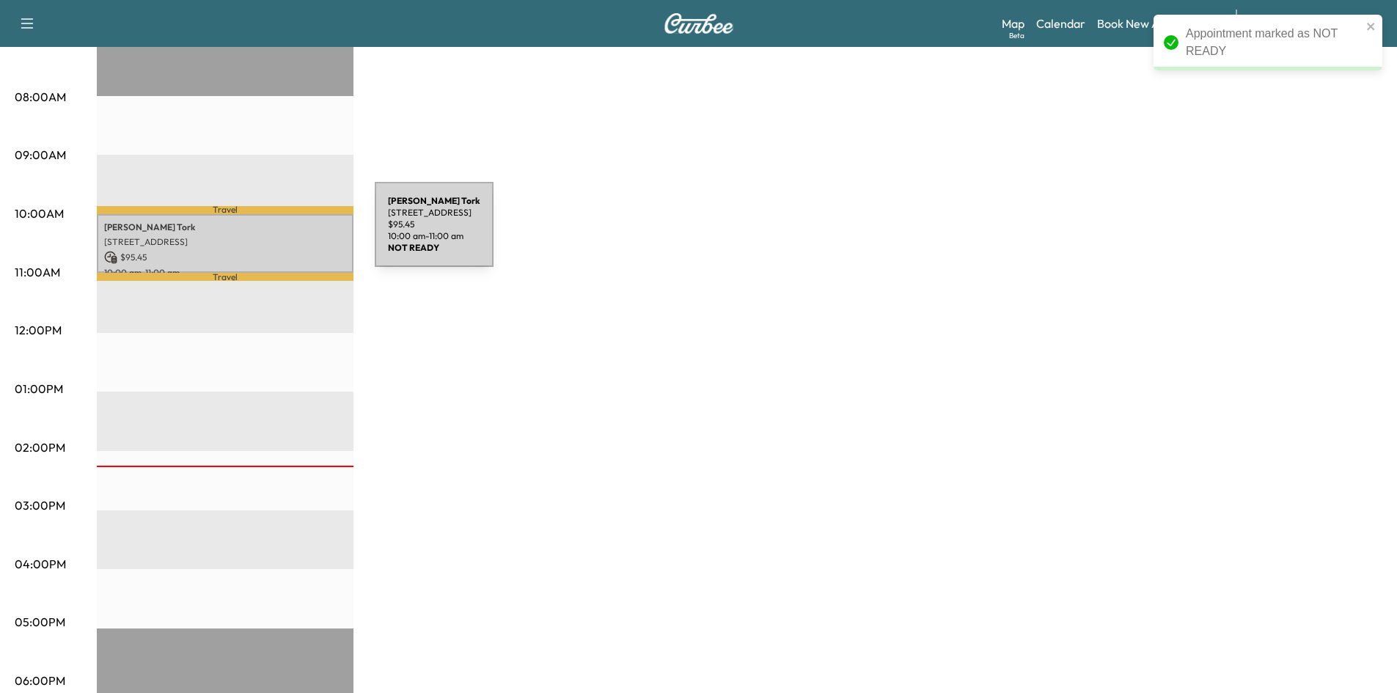
click at [265, 236] on p "[STREET_ADDRESS]" at bounding box center [225, 242] width 242 height 12
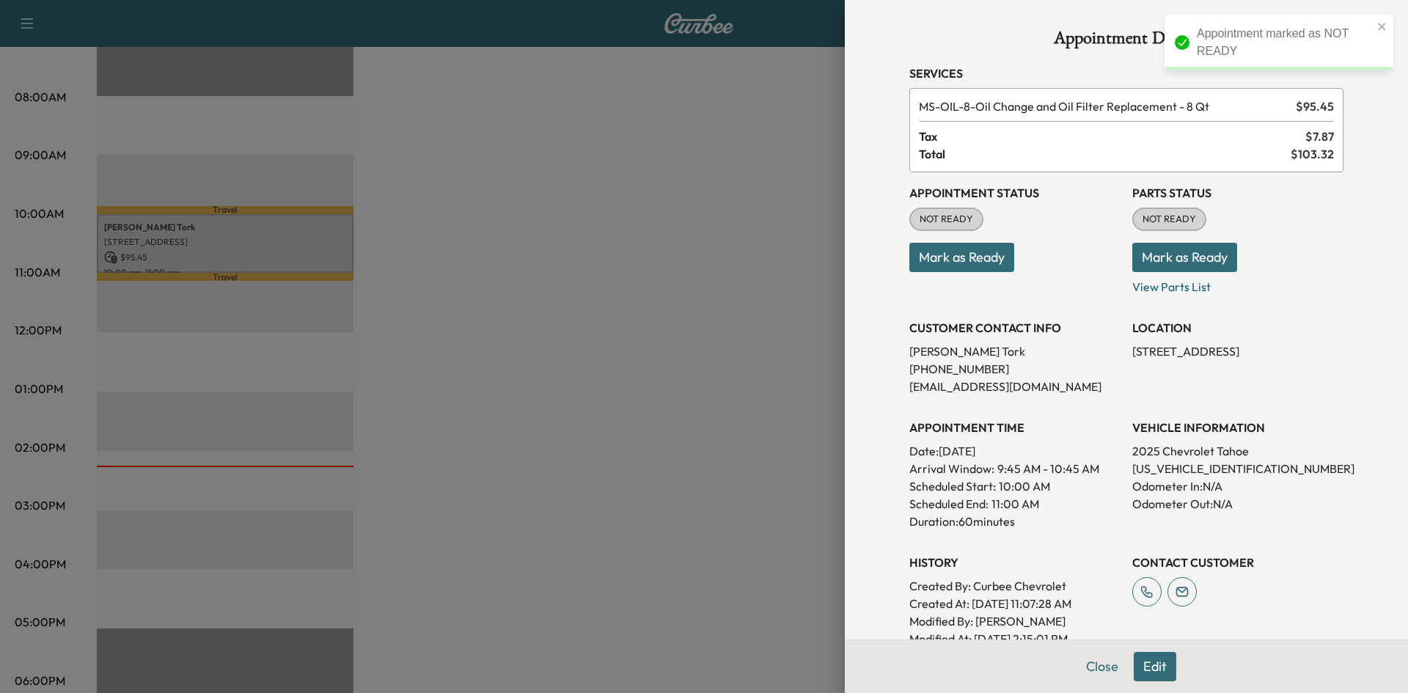
click at [946, 256] on button "Mark as Ready" at bounding box center [961, 257] width 105 height 29
click at [686, 401] on div at bounding box center [704, 346] width 1408 height 693
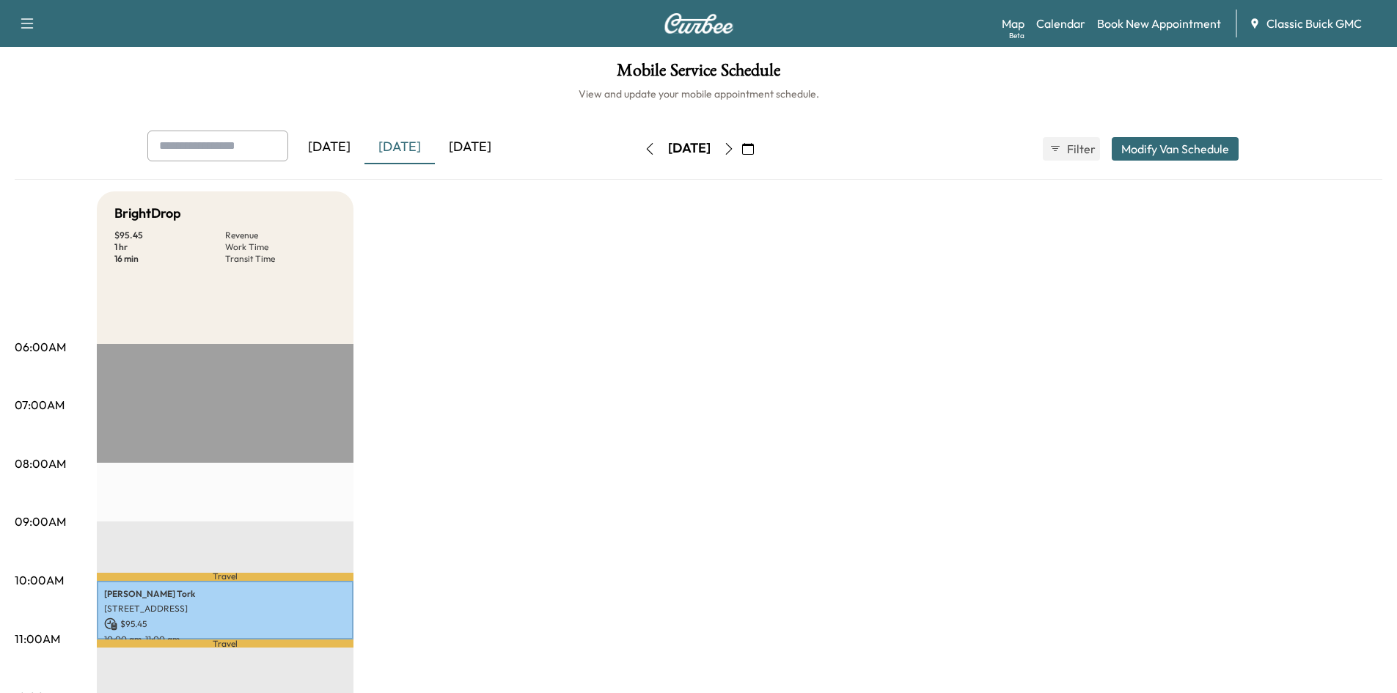
click at [339, 155] on div "[DATE]" at bounding box center [329, 148] width 70 height 34
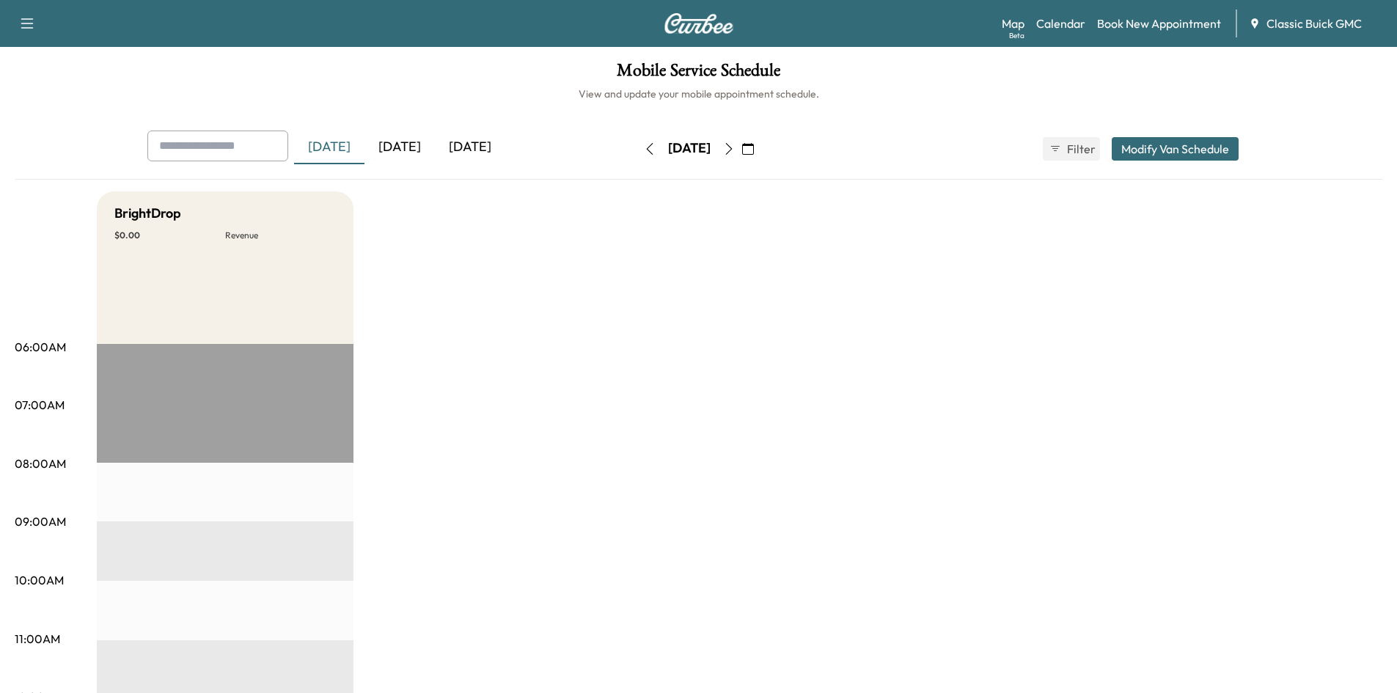
click at [414, 150] on div "[DATE]" at bounding box center [399, 148] width 70 height 34
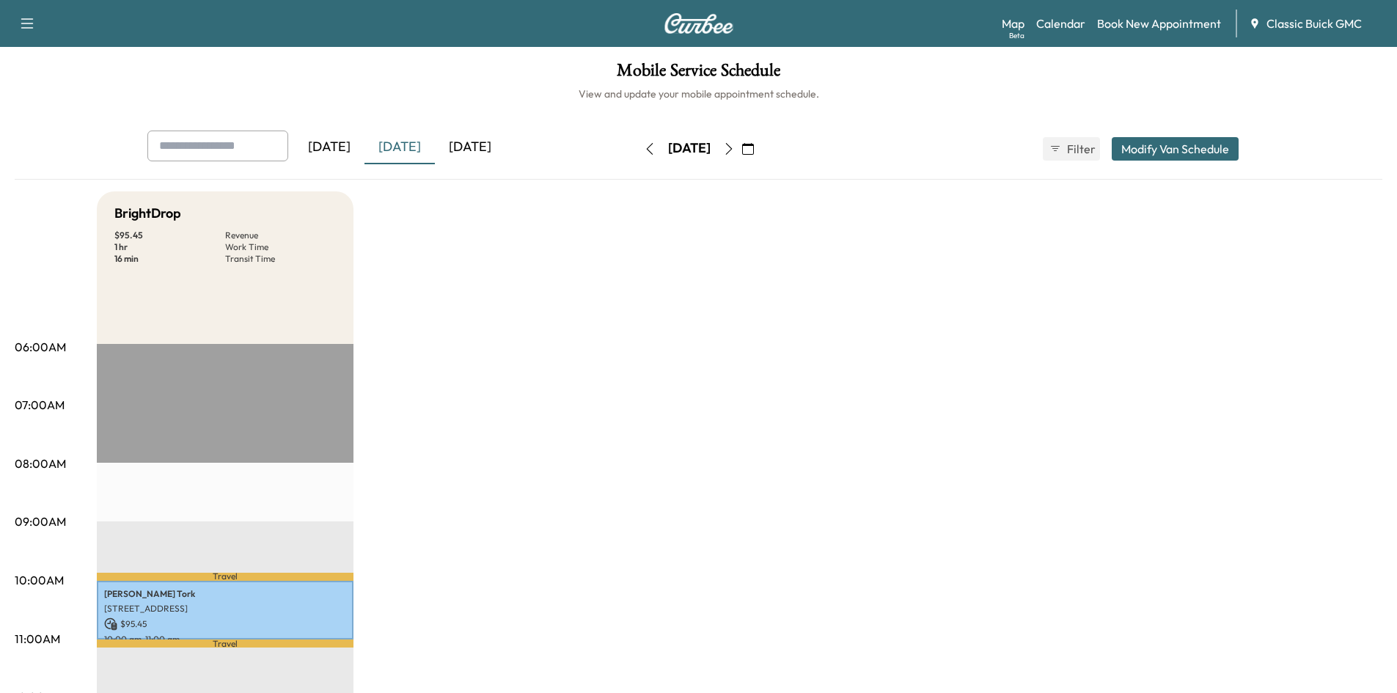
click at [493, 143] on div "[DATE]" at bounding box center [470, 148] width 70 height 34
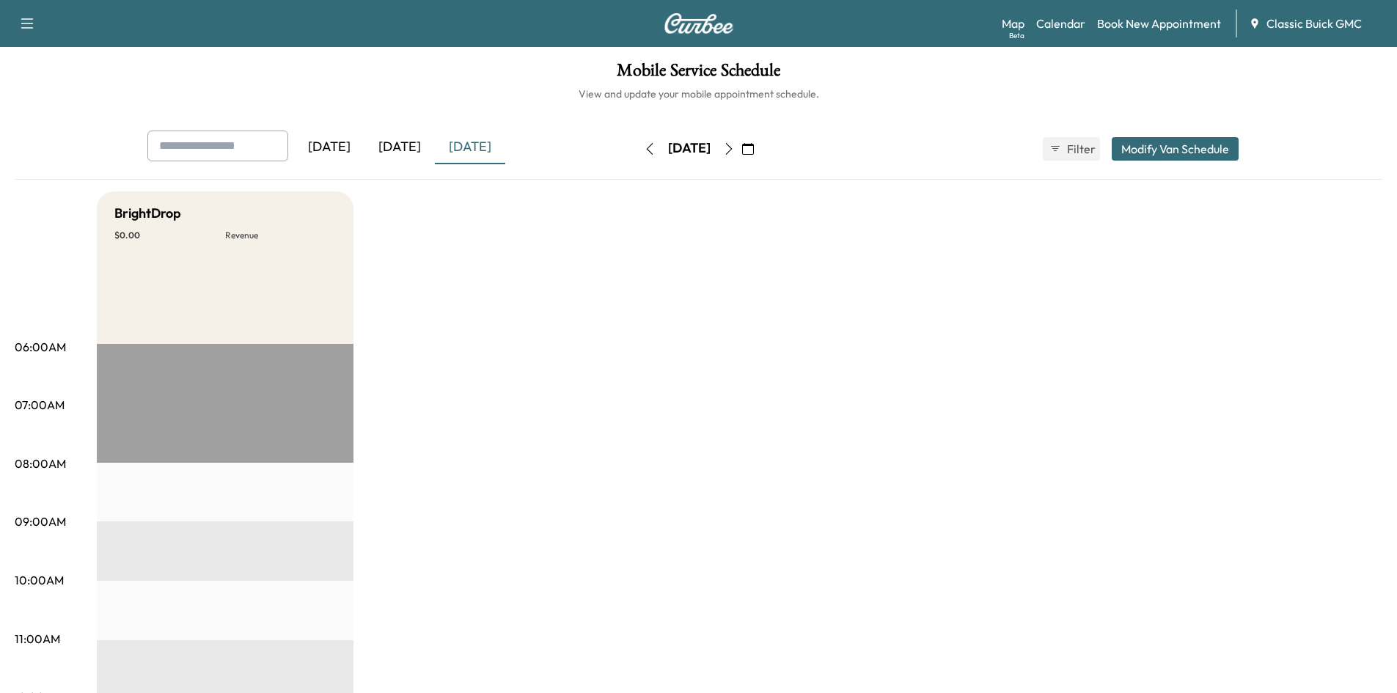
click at [398, 143] on div "[DATE]" at bounding box center [399, 148] width 70 height 34
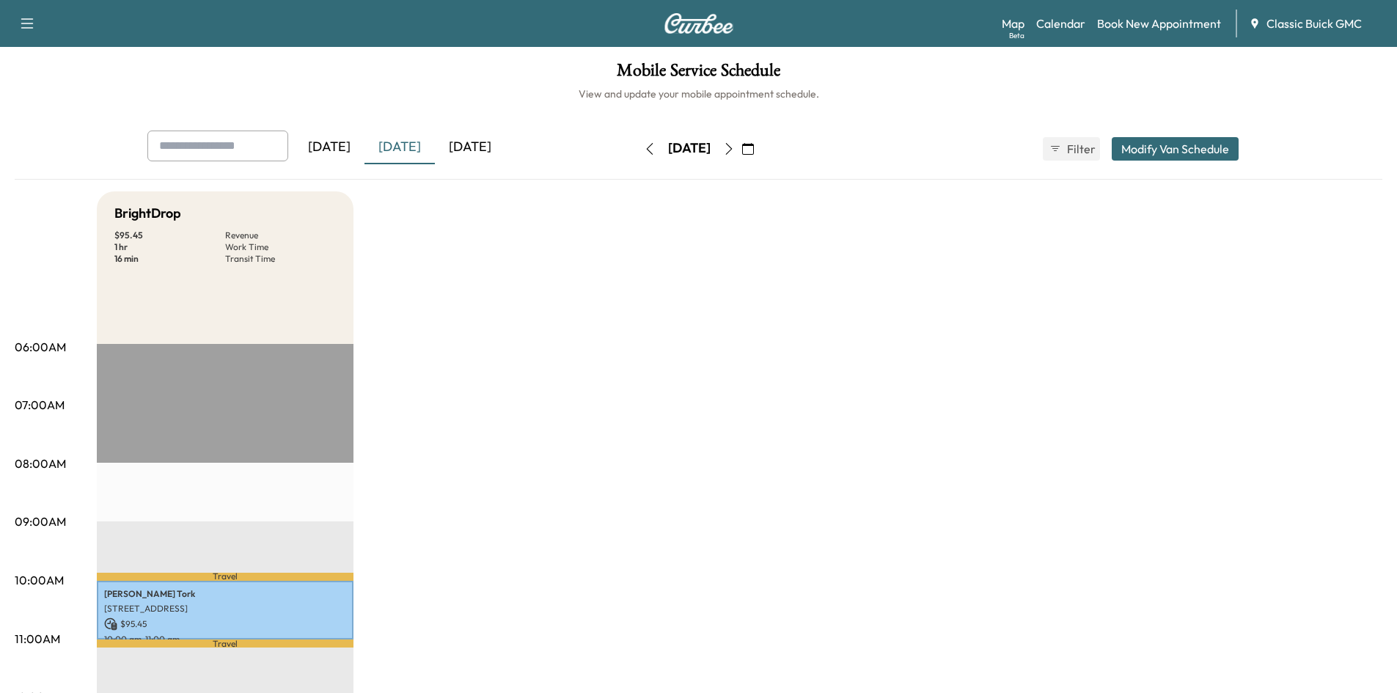
click at [1166, 151] on button "Modify Van Schedule" at bounding box center [1175, 148] width 127 height 23
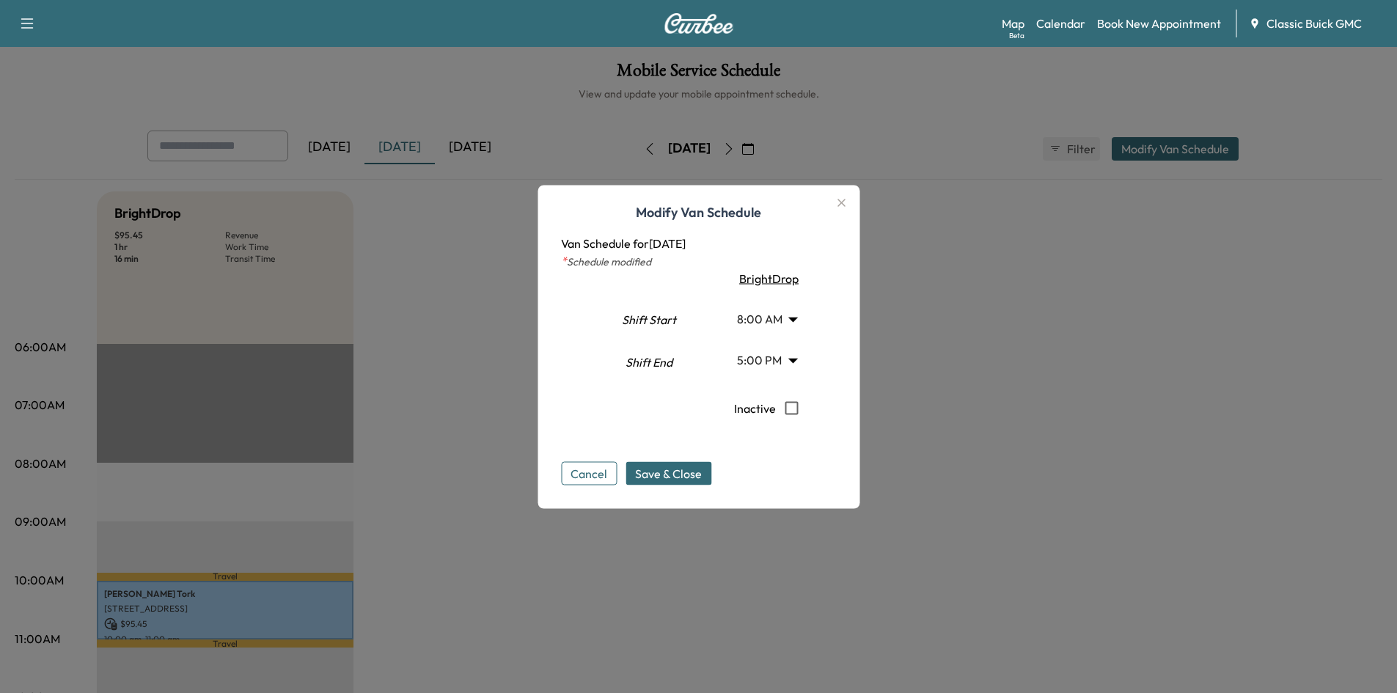
click at [842, 204] on icon "button" at bounding box center [841, 203] width 18 height 18
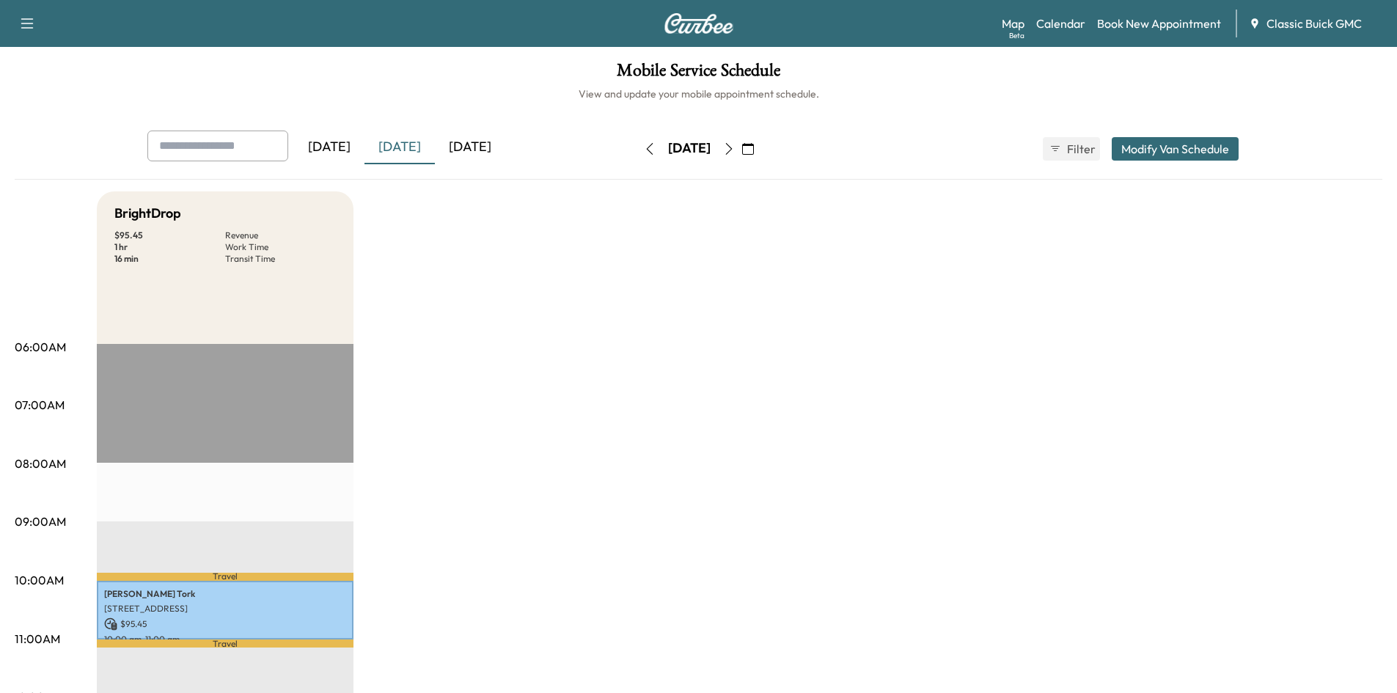
click at [1194, 155] on button "Modify Van Schedule" at bounding box center [1175, 148] width 127 height 23
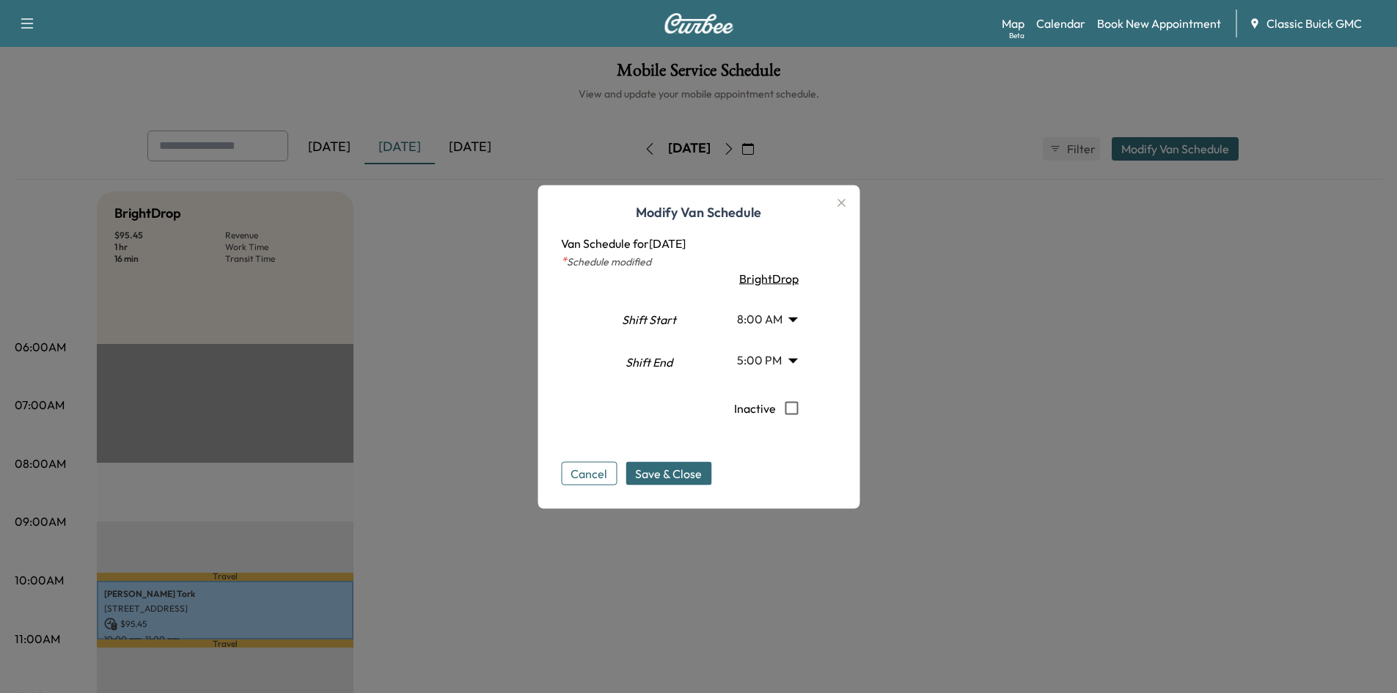
click at [845, 202] on icon "button" at bounding box center [841, 203] width 18 height 18
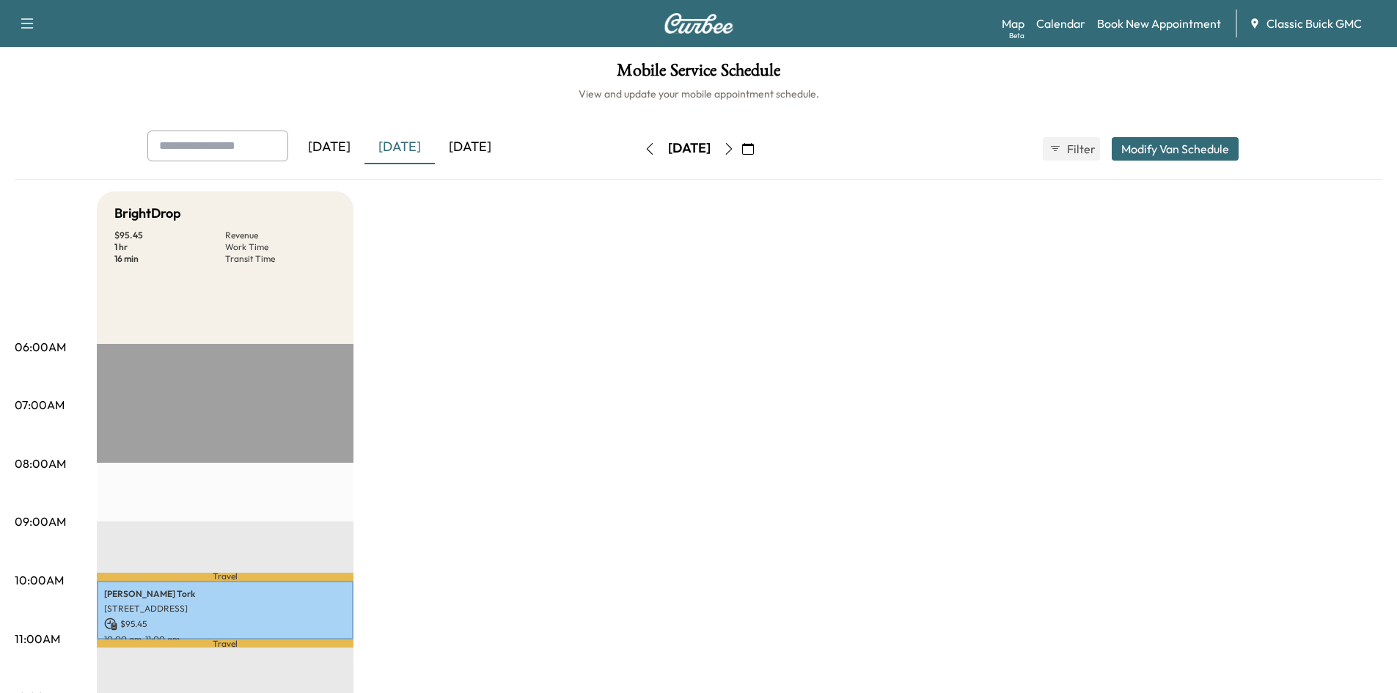
click at [1206, 148] on button "Modify Van Schedule" at bounding box center [1175, 148] width 127 height 23
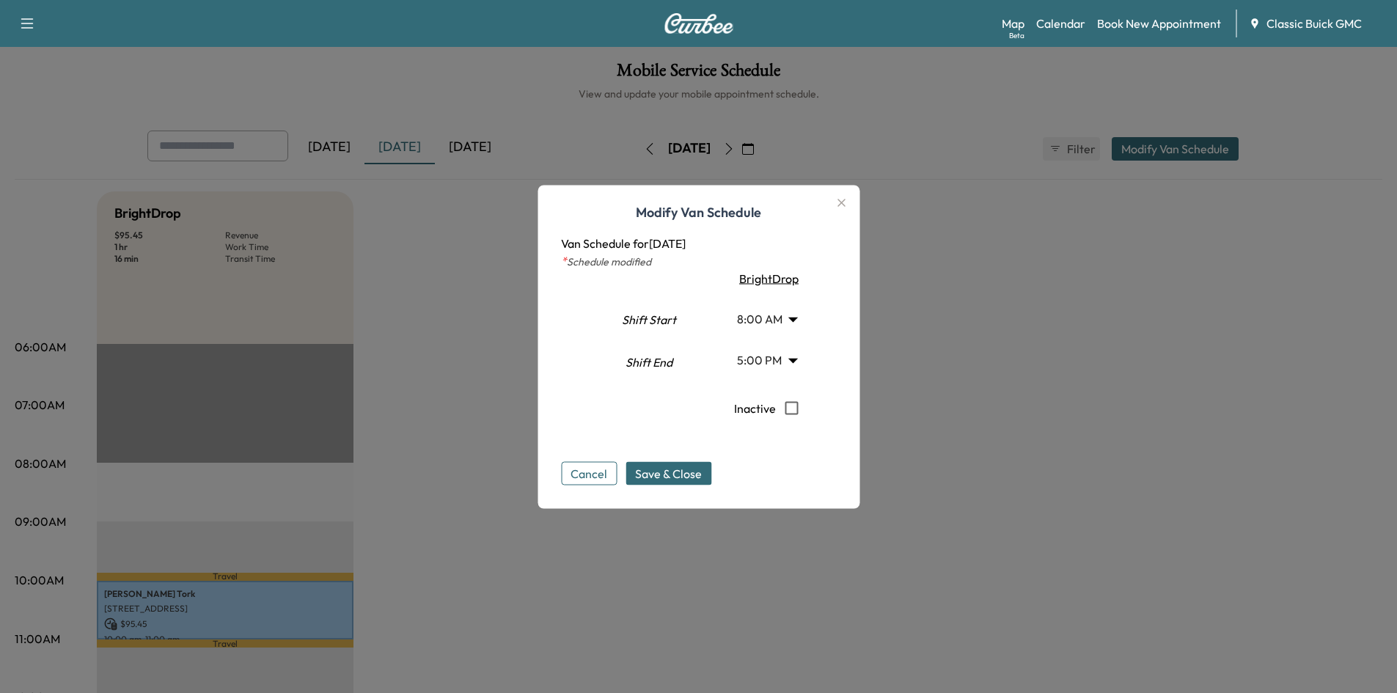
click at [793, 357] on body "Support Log Out Map Beta Calendar Book New Appointment Classic Buick GMC Mobile…" at bounding box center [698, 346] width 1397 height 693
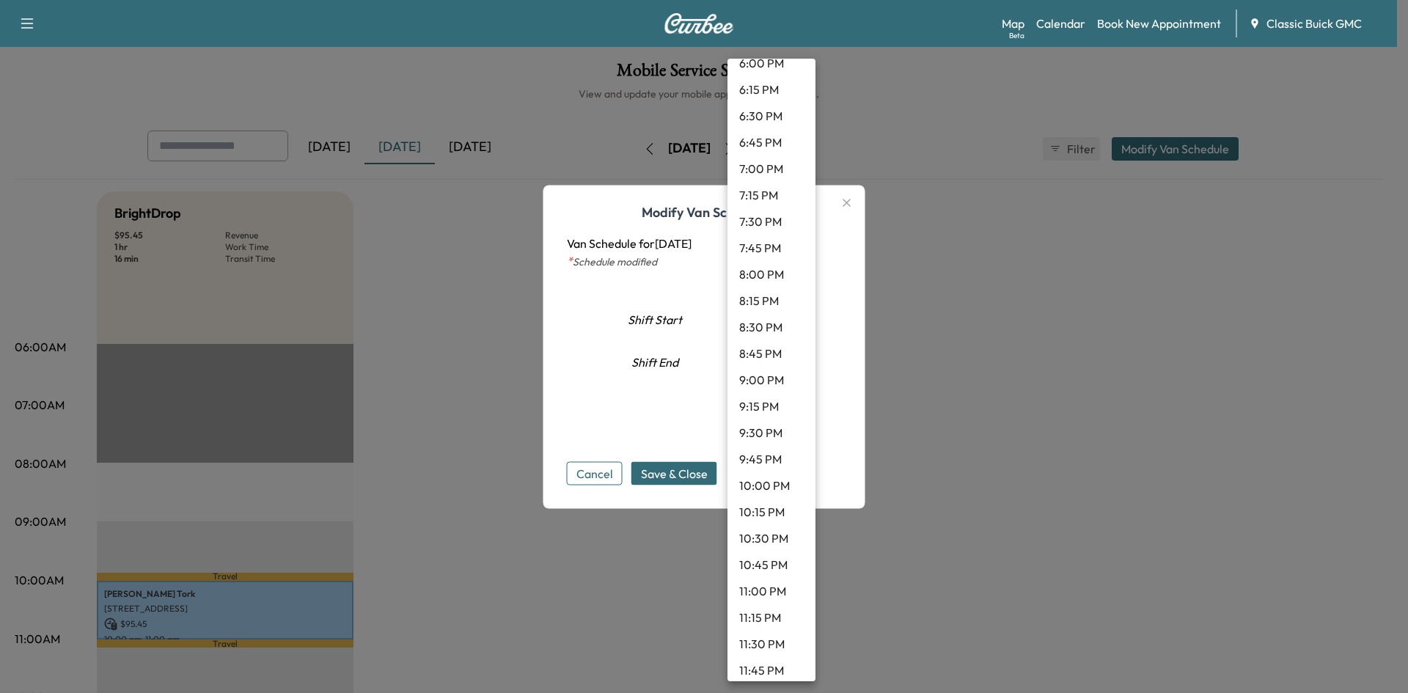
scroll to position [1950, 0]
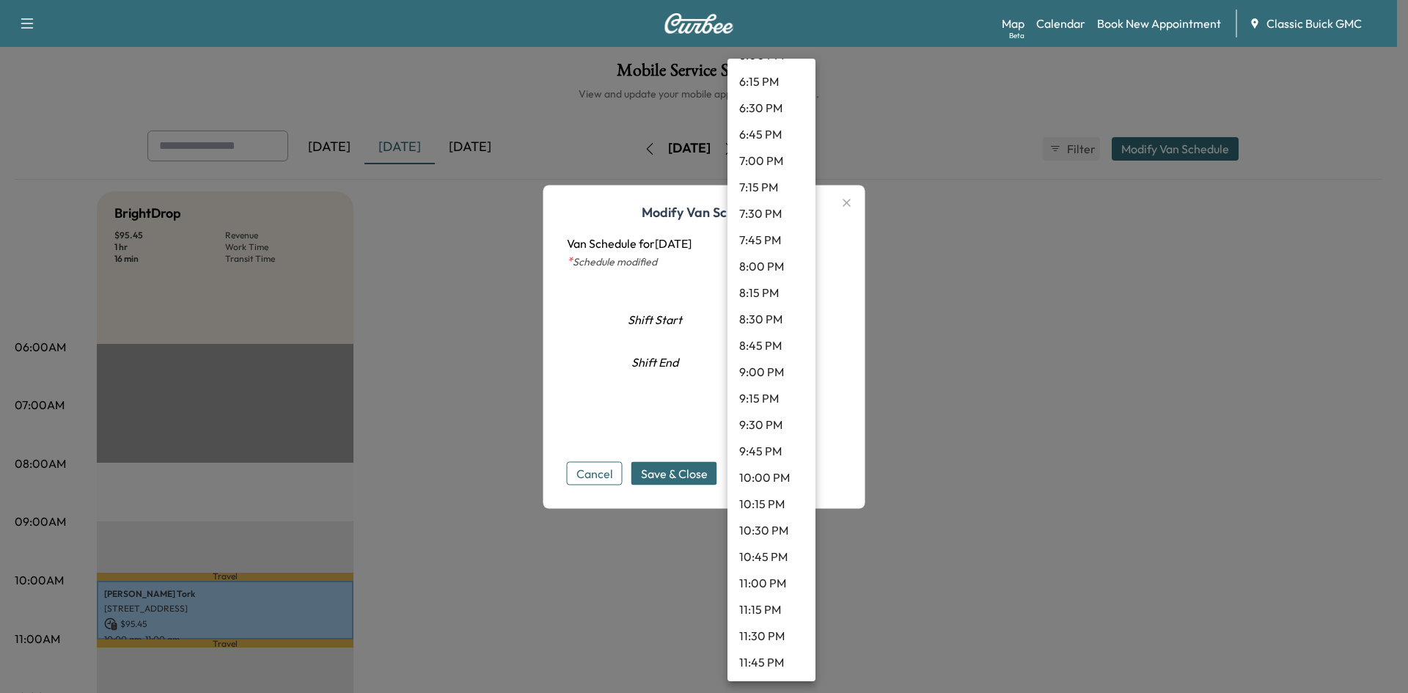
click at [763, 485] on li "10:00 PM" at bounding box center [771, 477] width 88 height 26
click at [799, 359] on body "Support Log Out Map Beta Calendar Book New Appointment Classic Buick GMC Mobile…" at bounding box center [704, 346] width 1408 height 693
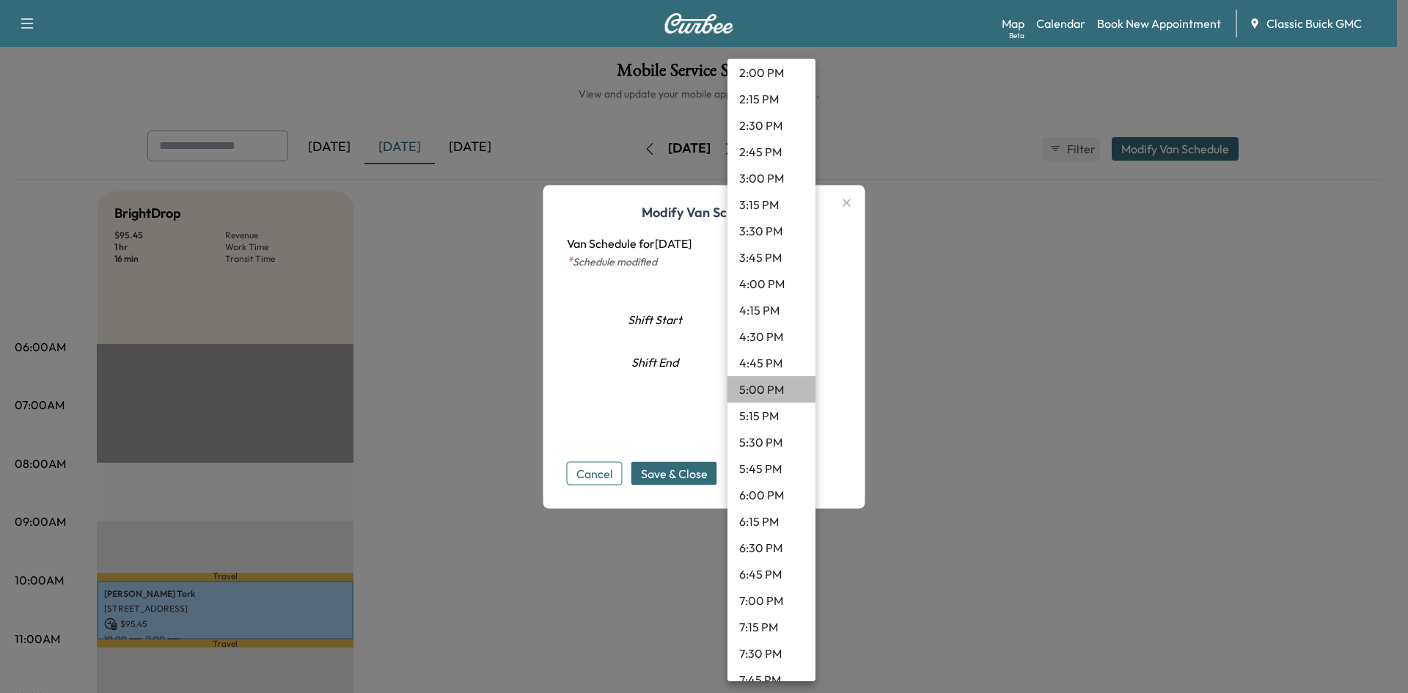
click at [772, 400] on li "5:00 PM" at bounding box center [771, 389] width 88 height 26
type input "**"
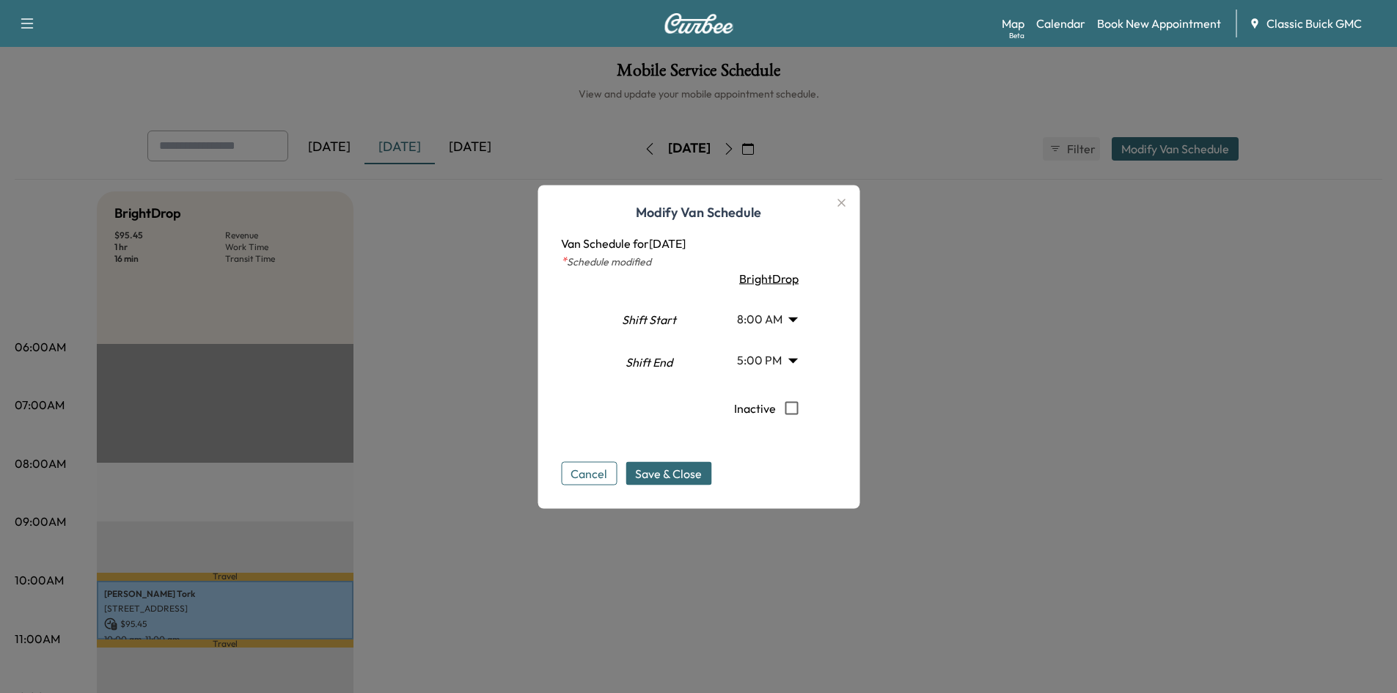
click at [859, 402] on div "Modify Van Schedule Van Schedule for [DATE] * Schedule modified Shift Start Shi…" at bounding box center [698, 346] width 322 height 323
click at [607, 475] on button "Cancel" at bounding box center [589, 472] width 56 height 23
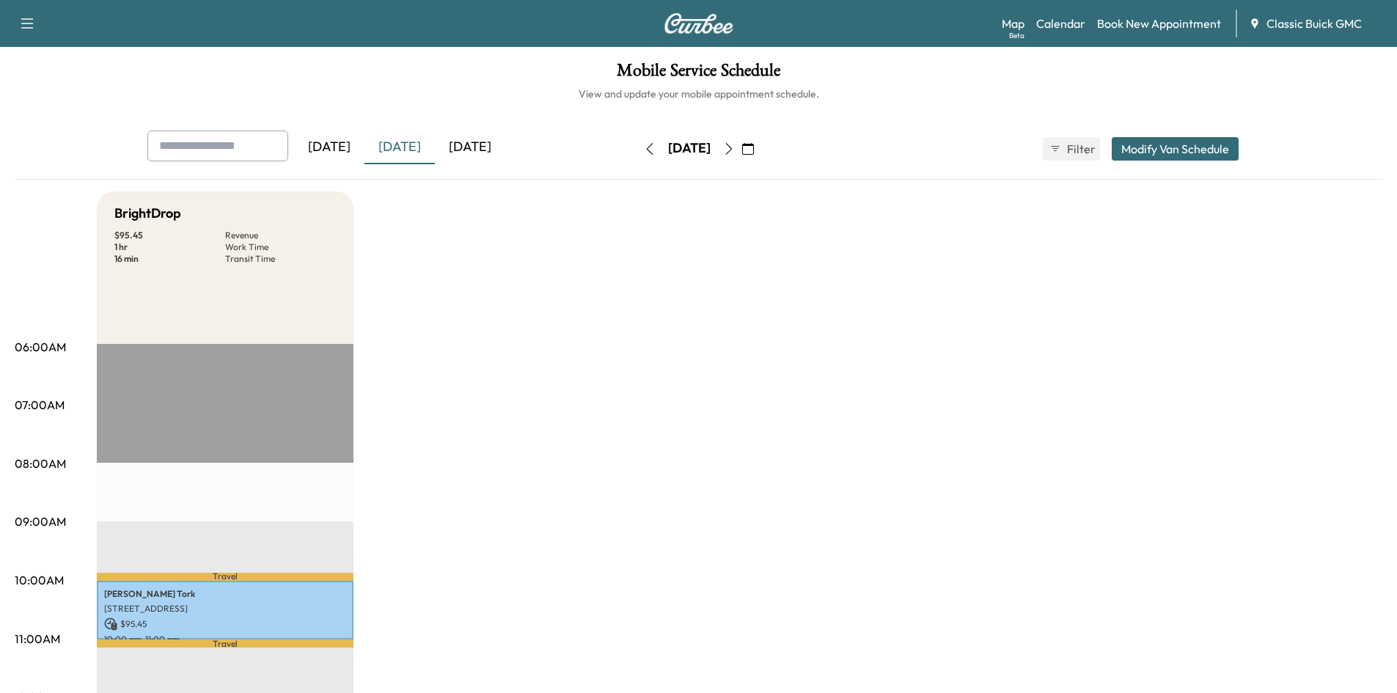
click at [1189, 128] on div "Mobile Service Schedule View and update your mobile appointment schedule. [DATE…" at bounding box center [698, 676] width 1397 height 1259
click at [1188, 157] on button "Modify Van Schedule" at bounding box center [1175, 148] width 127 height 23
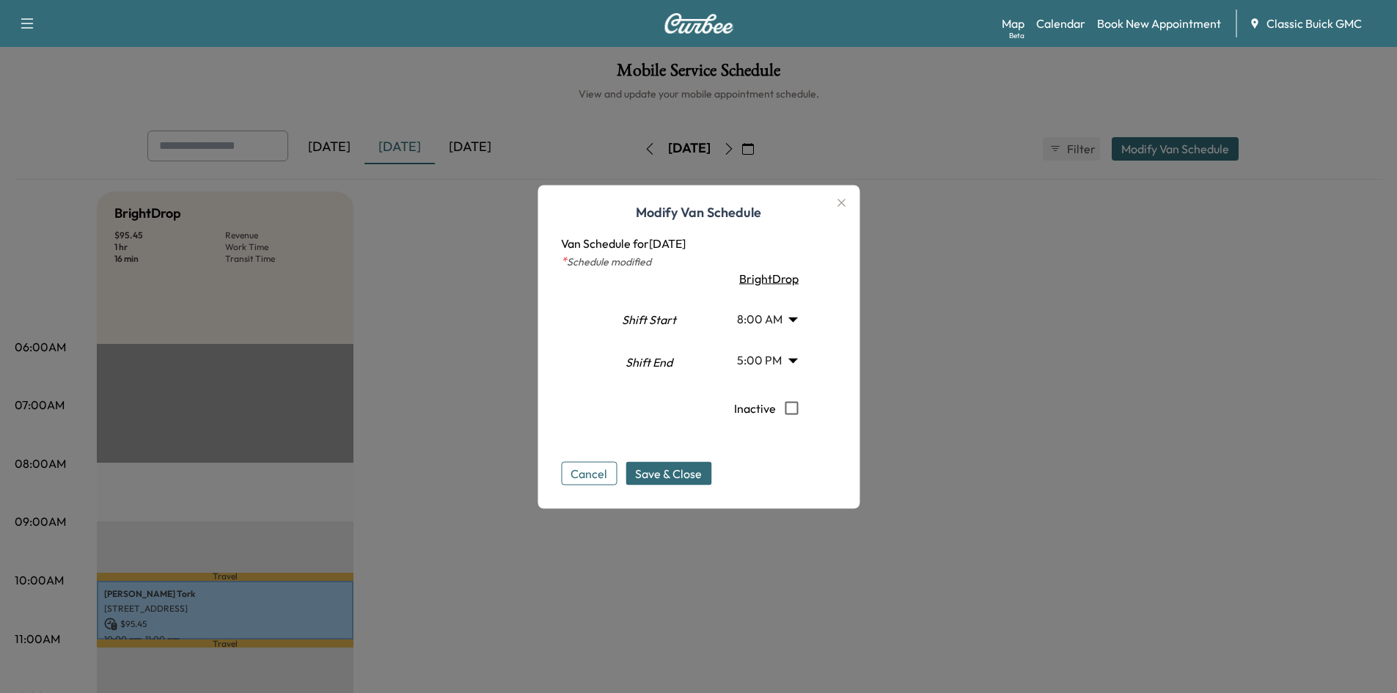
click at [842, 203] on icon "button" at bounding box center [841, 203] width 18 height 18
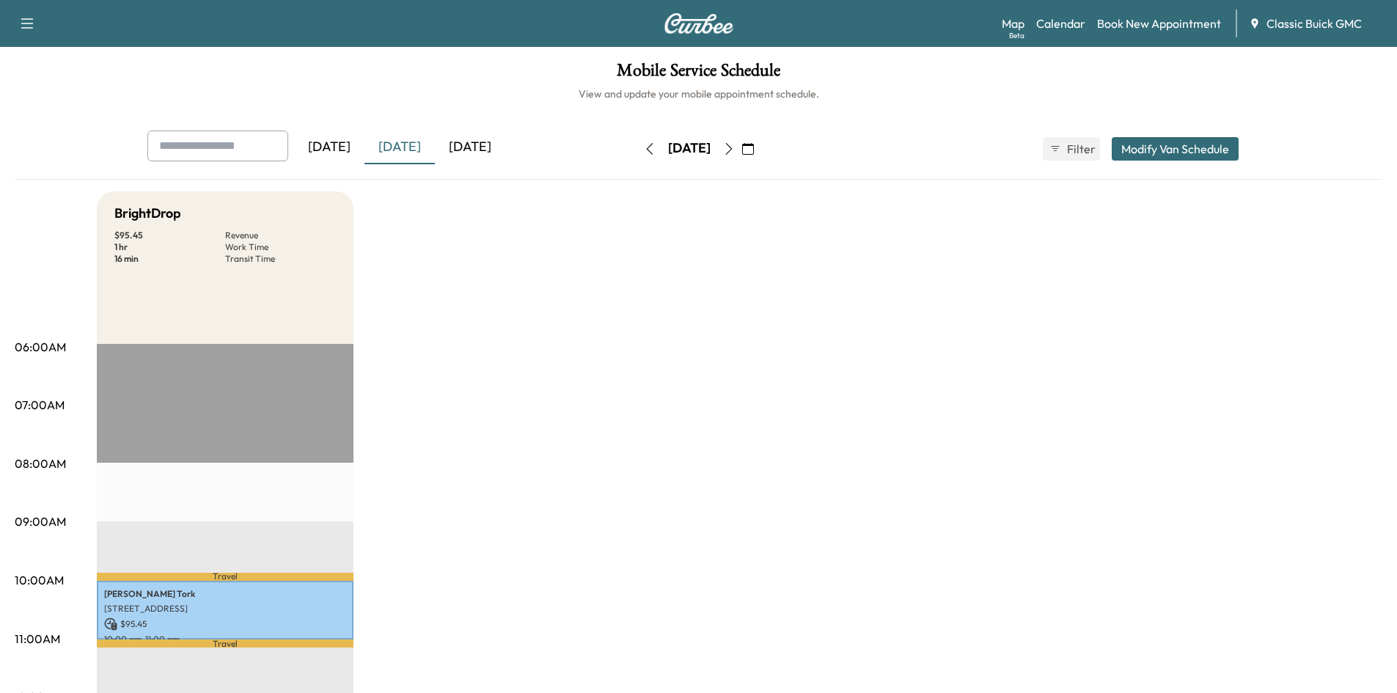
click at [1012, 39] on div "Beta" at bounding box center [1016, 35] width 15 height 11
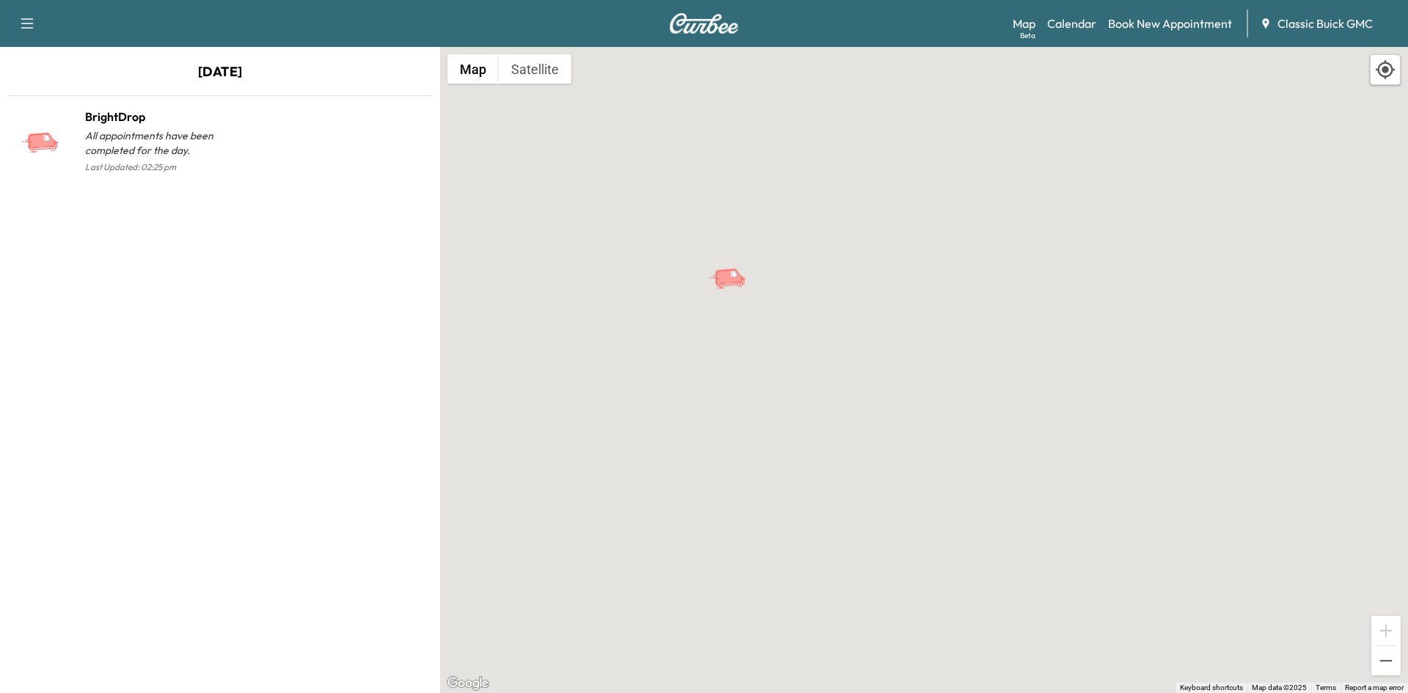
drag, startPoint x: 924, startPoint y: 373, endPoint x: 733, endPoint y: 279, distance: 213.5
click at [733, 279] on icon "BrightDrop" at bounding box center [729, 277] width 30 height 18
click at [1382, 652] on button "Zoom out" at bounding box center [1385, 660] width 29 height 29
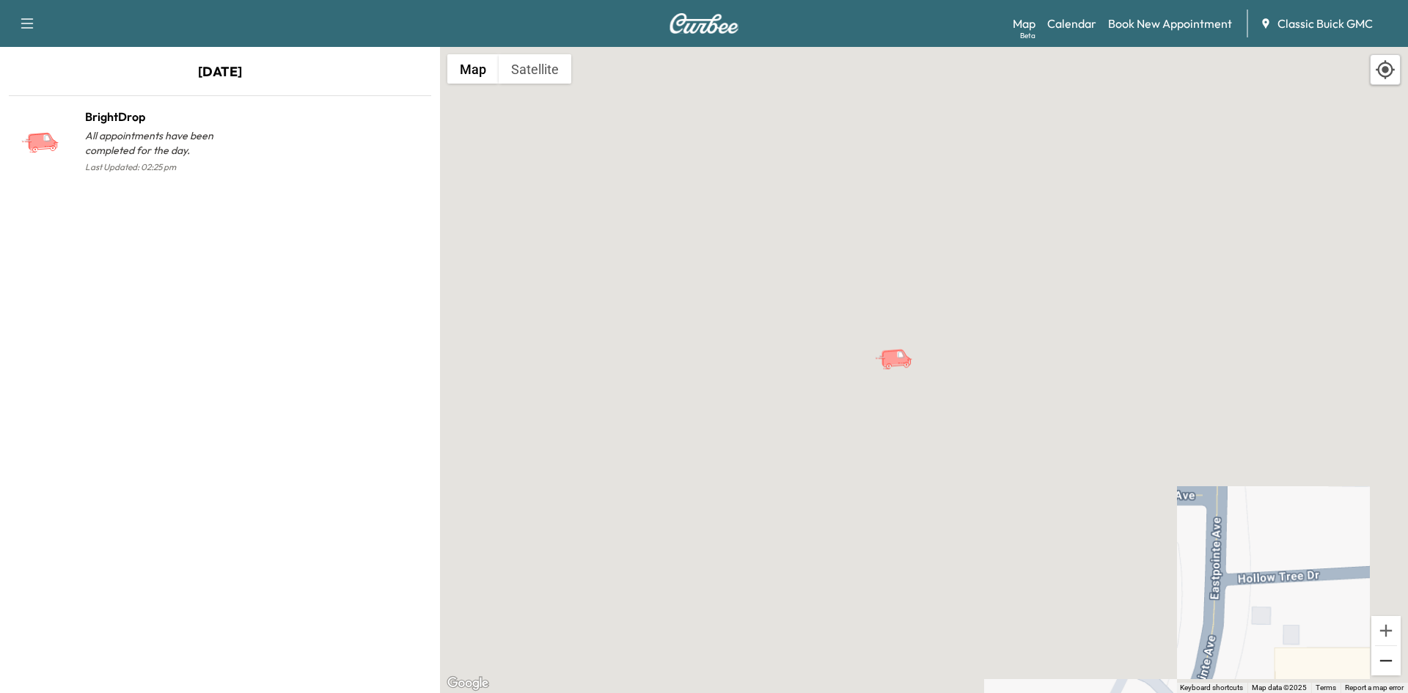
click at [1382, 652] on button "Zoom out" at bounding box center [1385, 660] width 29 height 29
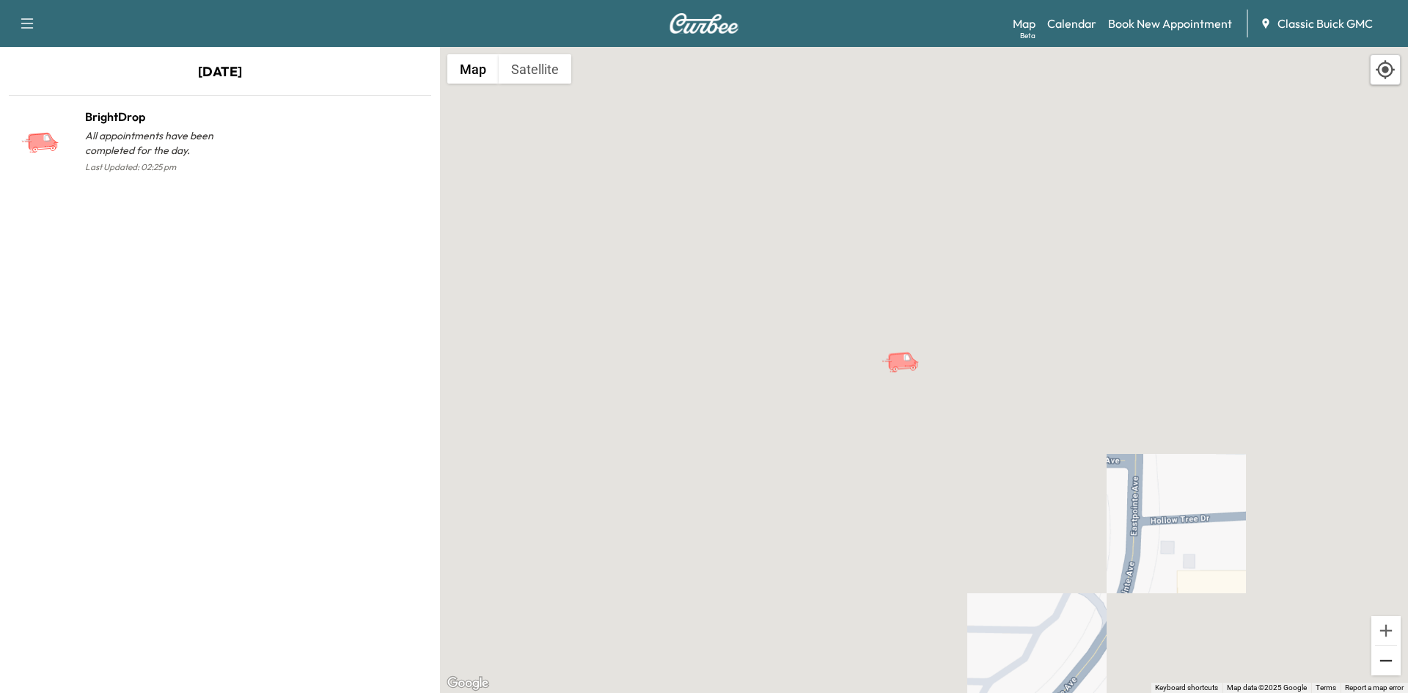
click at [1382, 652] on button "Zoom out" at bounding box center [1385, 660] width 29 height 29
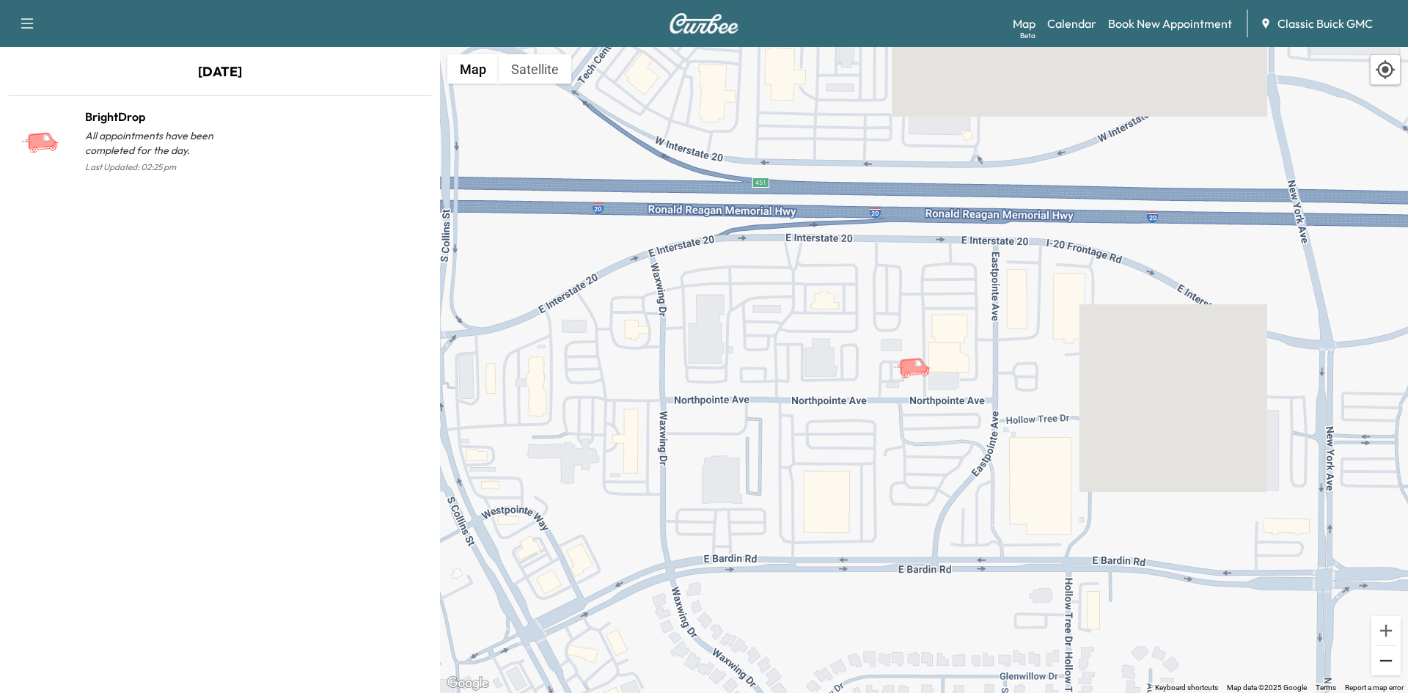
click at [1382, 652] on button "Zoom out" at bounding box center [1385, 660] width 29 height 29
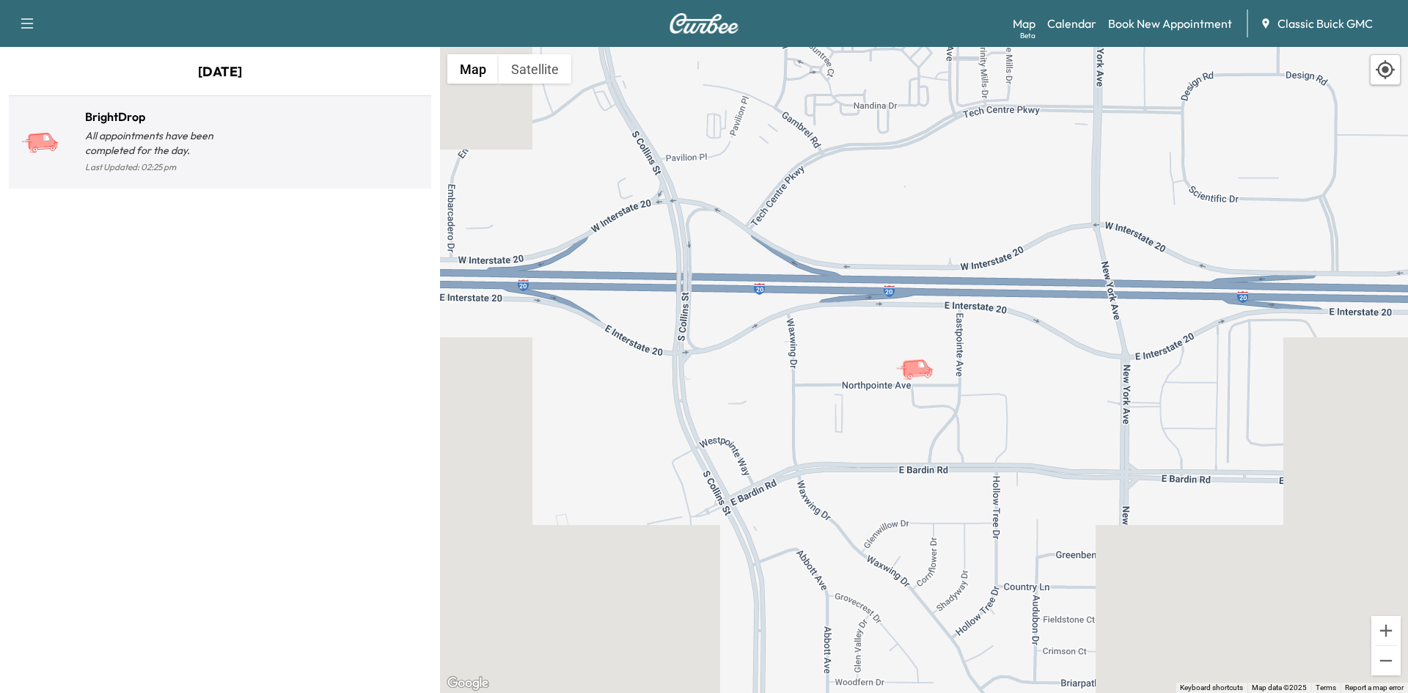
click at [131, 121] on h1 "BrightDrop" at bounding box center [152, 117] width 135 height 18
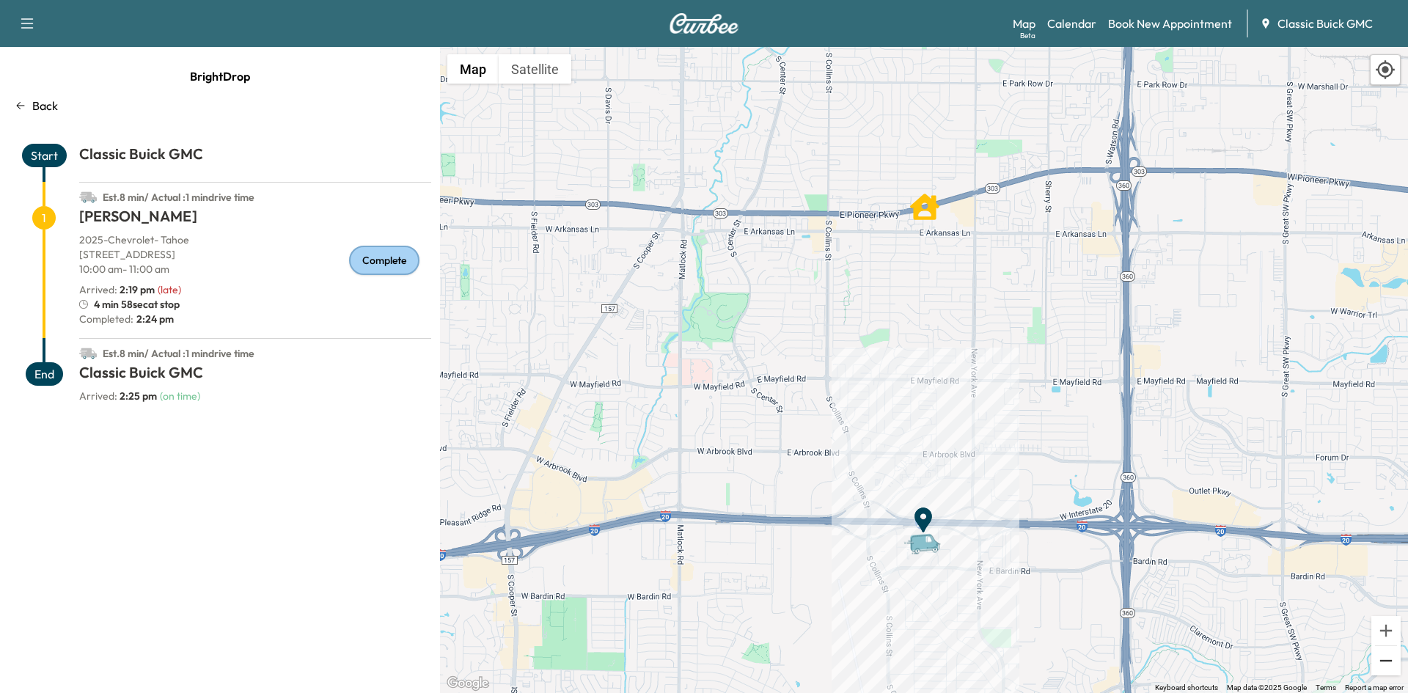
click at [1383, 667] on button "Zoom out" at bounding box center [1385, 660] width 29 height 29
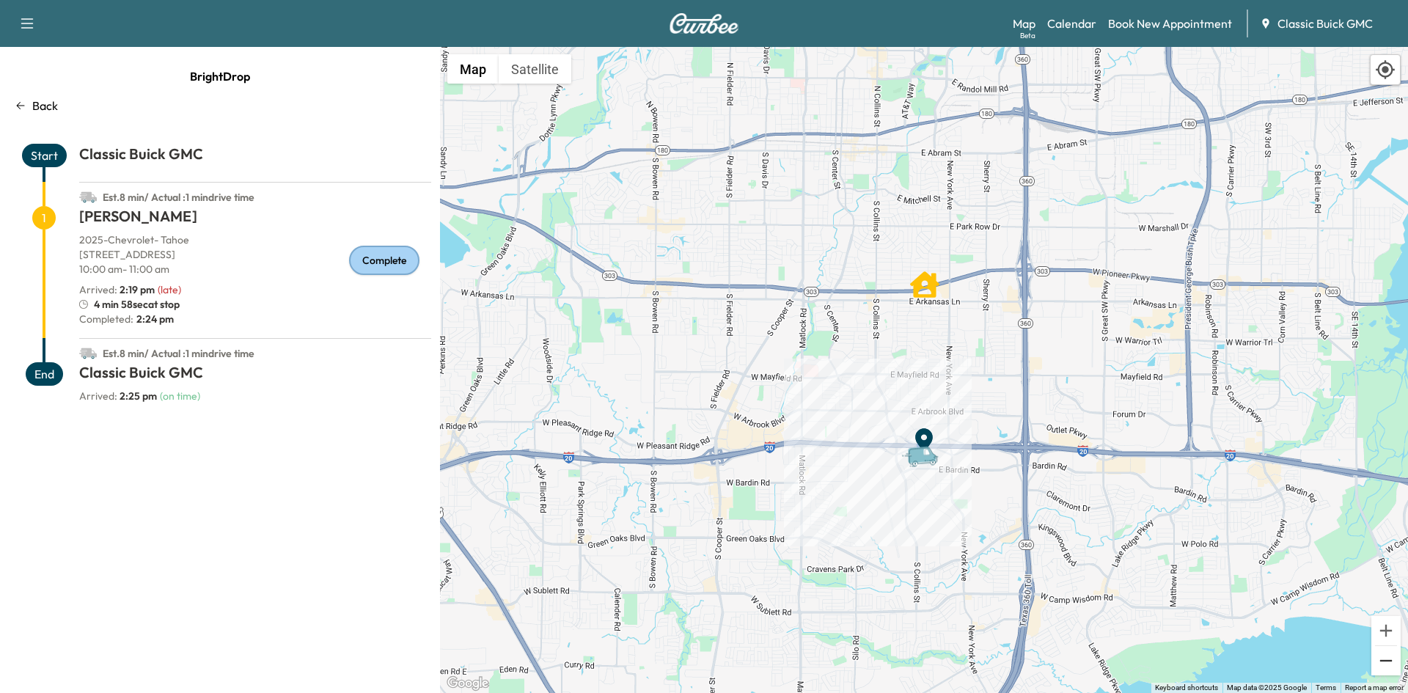
click at [1383, 667] on button "Zoom out" at bounding box center [1385, 660] width 29 height 29
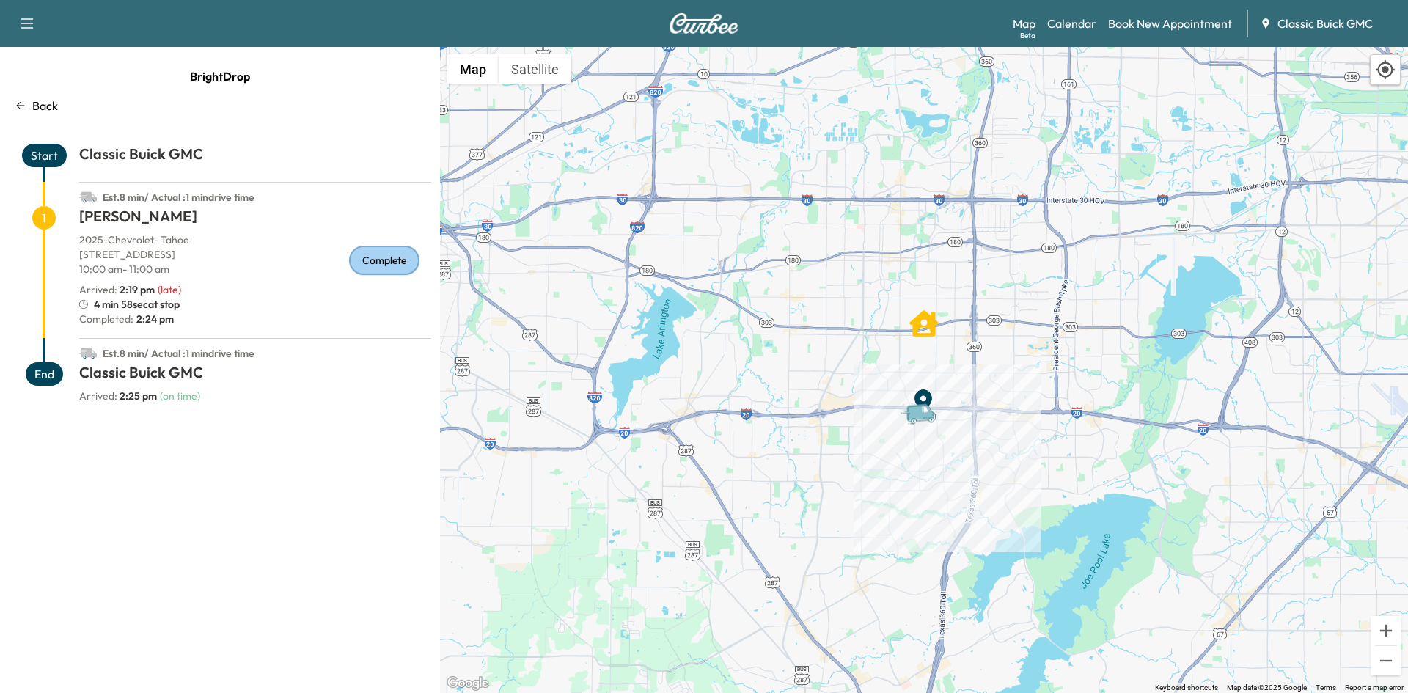
click at [926, 422] on icon "Van" at bounding box center [924, 413] width 51 height 26
click at [1395, 636] on button "Zoom in" at bounding box center [1385, 630] width 29 height 29
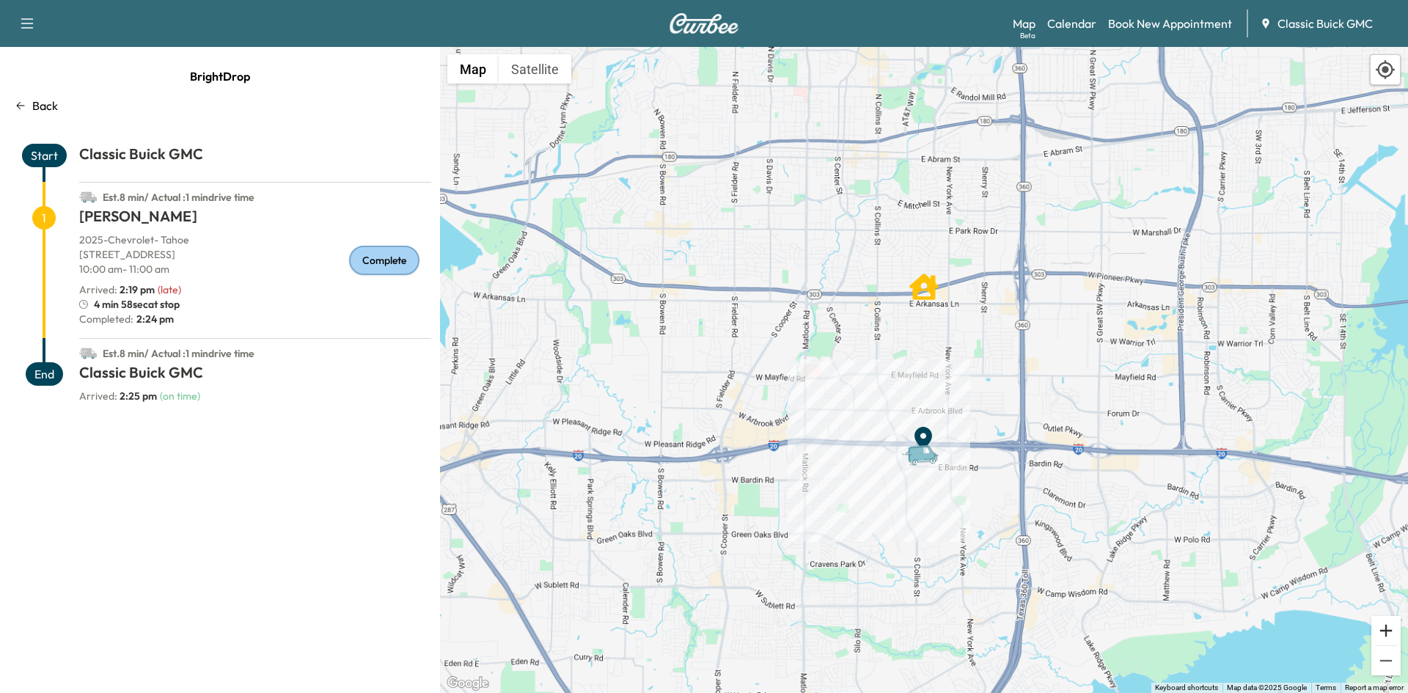
click at [1395, 636] on button "Zoom in" at bounding box center [1385, 630] width 29 height 29
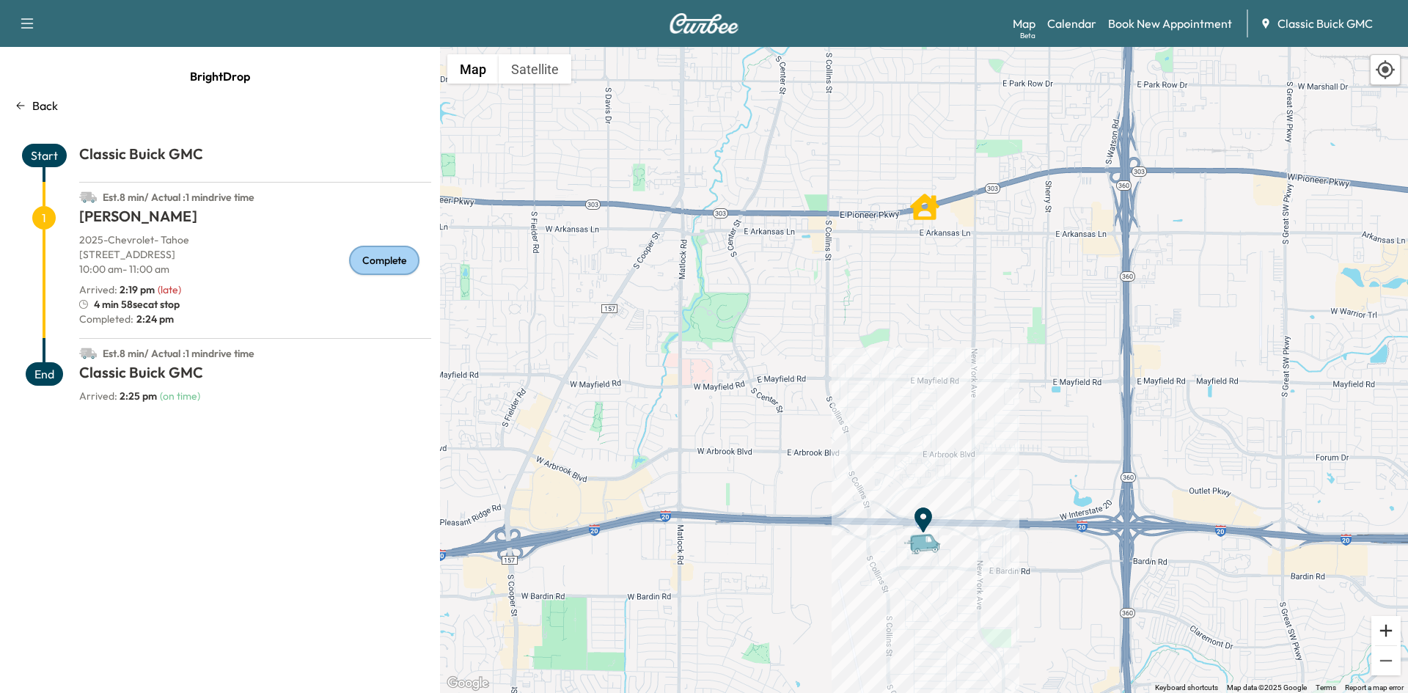
click at [1395, 636] on button "Zoom in" at bounding box center [1385, 630] width 29 height 29
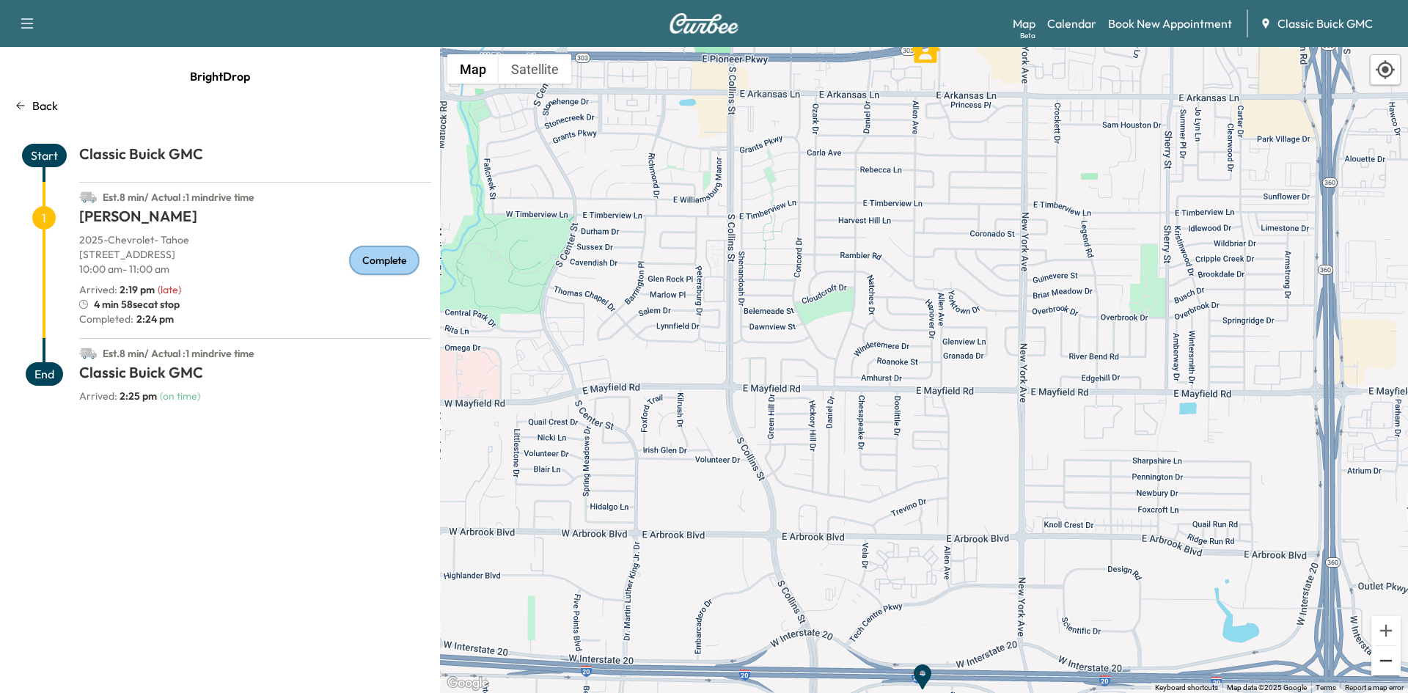
click at [1380, 674] on button "Zoom out" at bounding box center [1385, 660] width 29 height 29
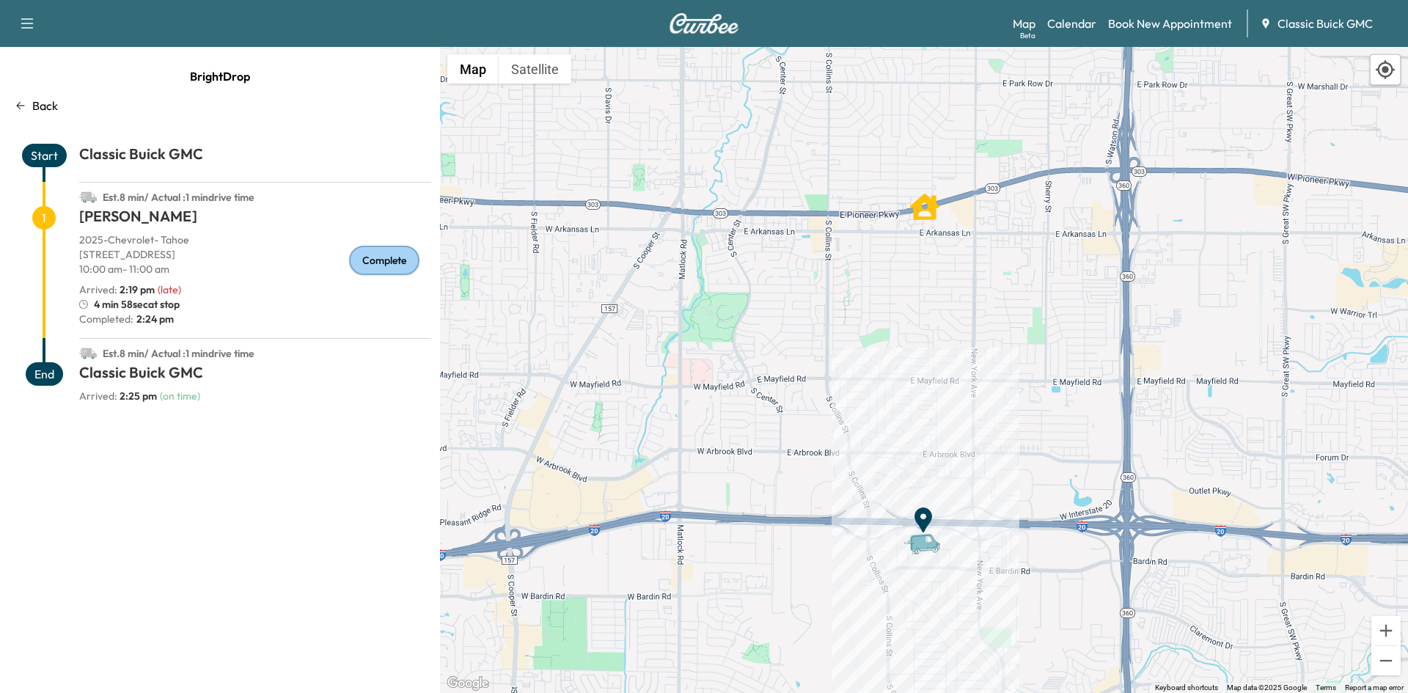
click at [919, 527] on div "Van" at bounding box center [928, 531] width 51 height 26
click at [923, 552] on icon "Van" at bounding box center [928, 543] width 51 height 26
click at [929, 216] on icon "Amir Tork" at bounding box center [924, 206] width 29 height 29
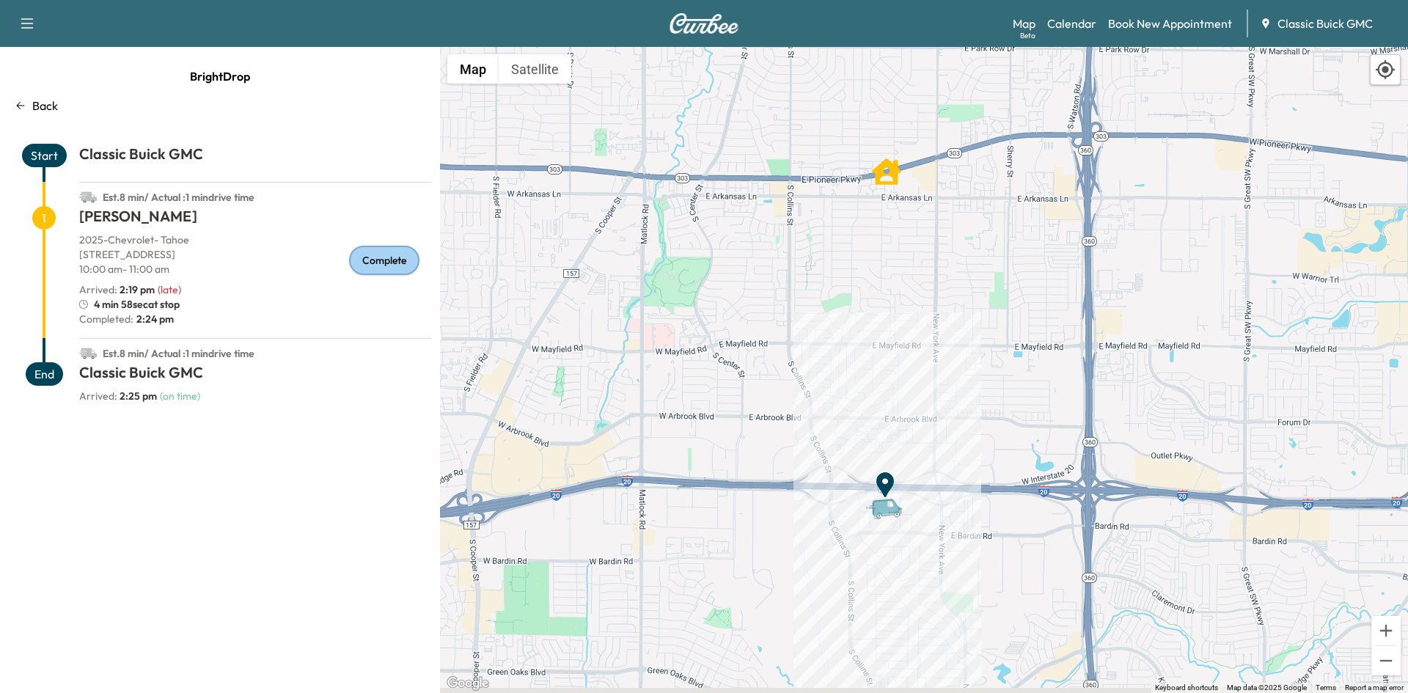
drag, startPoint x: 929, startPoint y: 216, endPoint x: 890, endPoint y: 183, distance: 51.0
click at [890, 183] on icon "Amir Tork" at bounding box center [886, 171] width 29 height 29
click at [912, 276] on div "To activate drag with keyboard, press Alt + Enter. Once in keyboard drag state,…" at bounding box center [924, 370] width 968 height 646
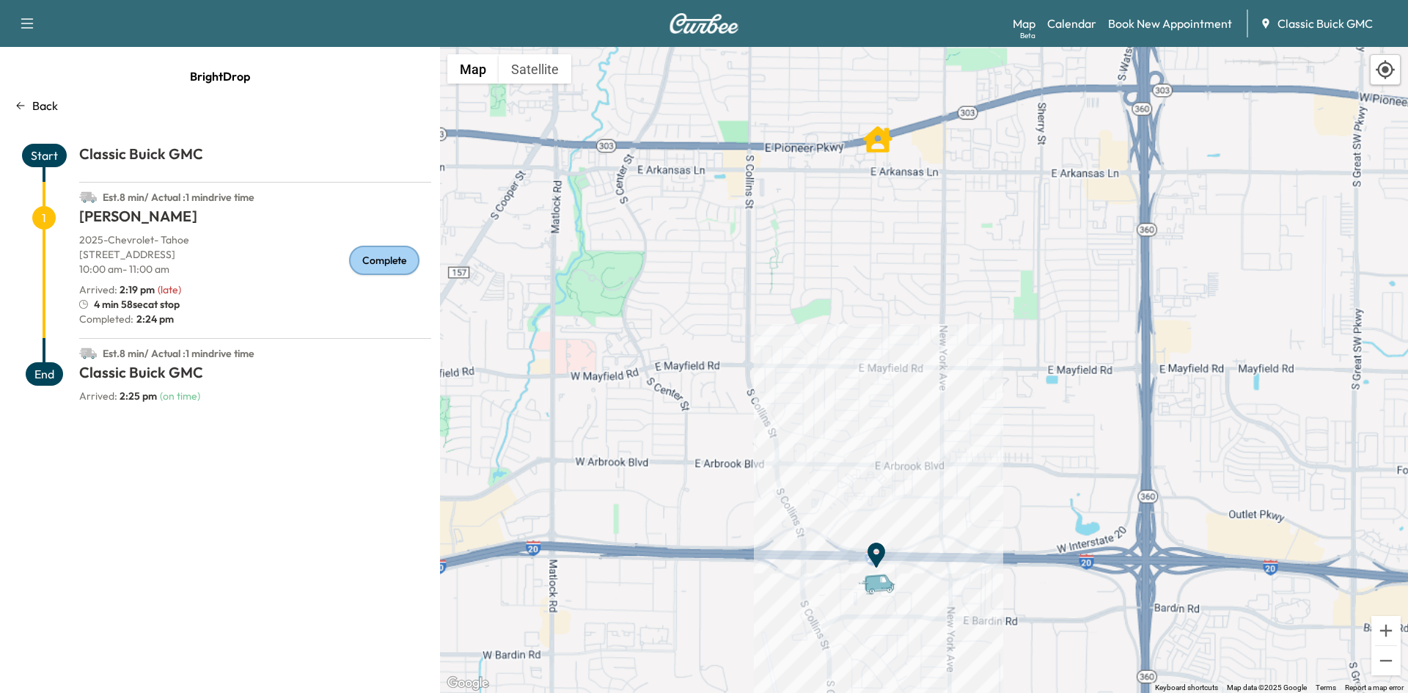
click at [912, 276] on div "To activate drag with keyboard, press Alt + Enter. Once in keyboard drag state,…" at bounding box center [924, 370] width 968 height 646
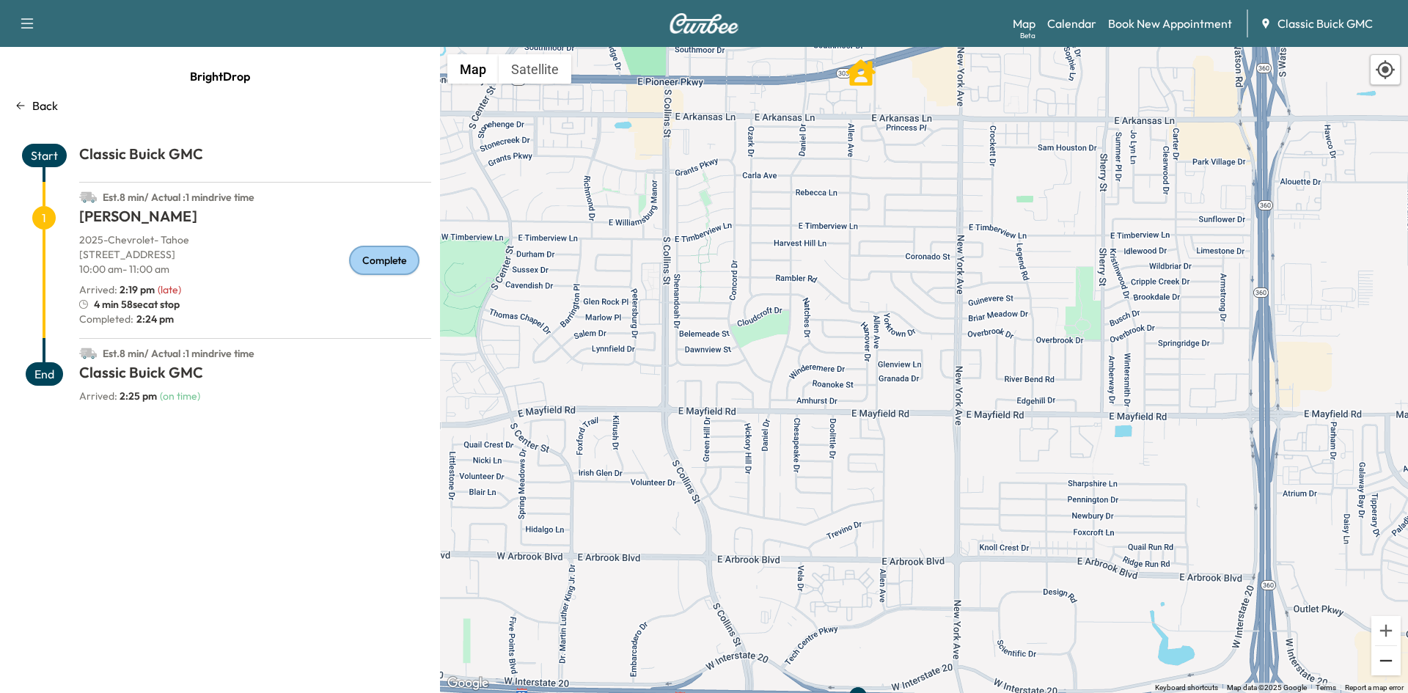
click at [1389, 670] on button "Zoom out" at bounding box center [1385, 660] width 29 height 29
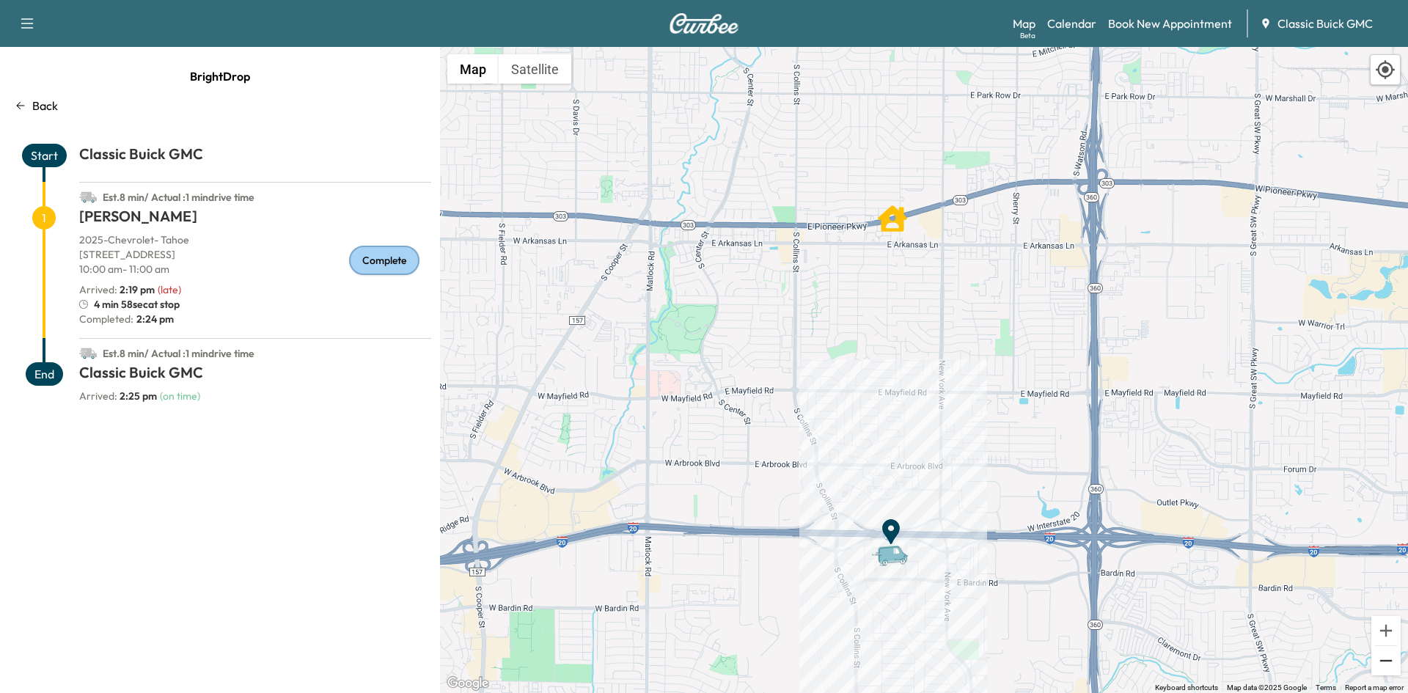
click at [1378, 667] on button "Zoom out" at bounding box center [1385, 660] width 29 height 29
